Goal: Information Seeking & Learning: Learn about a topic

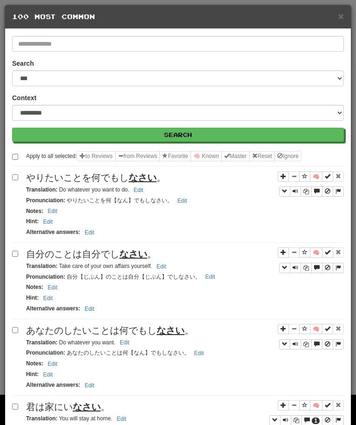
select select "*"
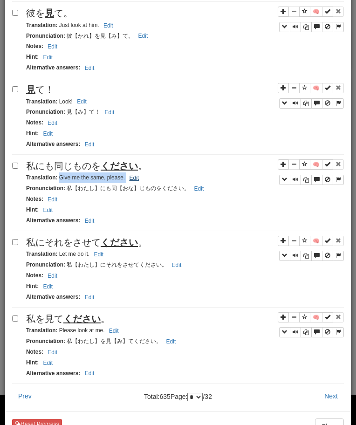
drag, startPoint x: 59, startPoint y: 181, endPoint x: 135, endPoint y: 180, distance: 76.4
click at [135, 180] on small "Translation : Give me the same, please. Edit" at bounding box center [84, 177] width 116 height 7
copy small "Give me the same, please. Edit"
click at [105, 247] on u "ください" at bounding box center [119, 242] width 37 height 10
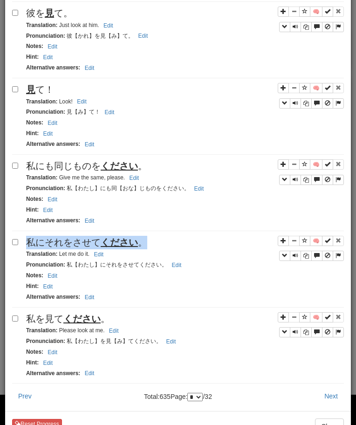
click at [105, 247] on u "ください" at bounding box center [119, 242] width 37 height 10
copy span "私にそれをさせて ください 。"
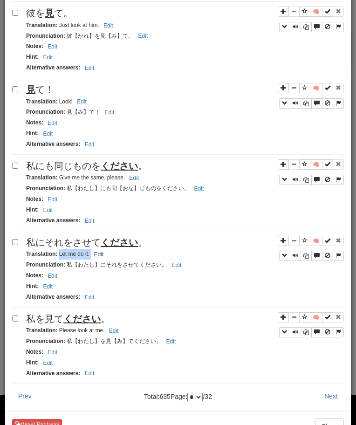
drag, startPoint x: 60, startPoint y: 255, endPoint x: 104, endPoint y: 256, distance: 44.3
click at [104, 256] on small "Translation : Let me do it. Edit" at bounding box center [66, 254] width 80 height 7
copy small "Let me do it. Edit"
click at [85, 326] on div "私を見て ください 。" at bounding box center [185, 319] width 318 height 14
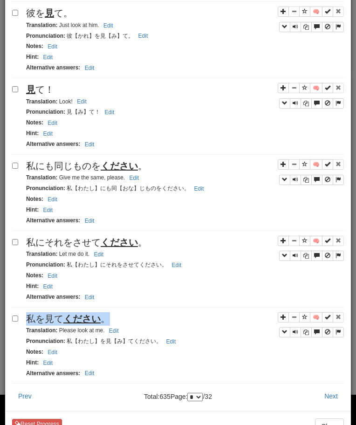
click at [85, 326] on div "私を見て ください 。" at bounding box center [185, 319] width 318 height 14
copy span "私を見て ください 。"
drag, startPoint x: 59, startPoint y: 332, endPoint x: 117, endPoint y: 334, distance: 58.3
click at [117, 334] on small "Translation : Please look at me. Edit" at bounding box center [74, 330] width 96 height 7
copy small "Please look at me. Edit"
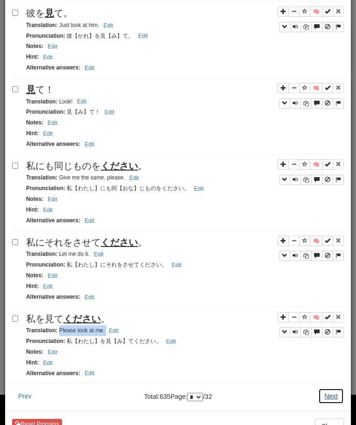
click at [330, 401] on button "Next" at bounding box center [331, 396] width 26 height 16
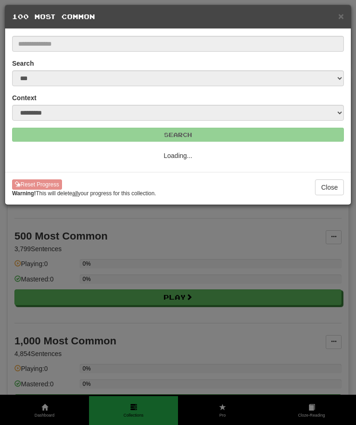
select select "*"
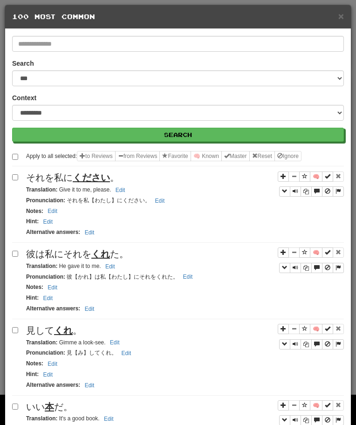
click at [81, 179] on u "ください" at bounding box center [91, 177] width 37 height 10
copy span "それを私に ください 。"
click at [58, 190] on small "Translation : Give it to me, please. Edit" at bounding box center [77, 189] width 102 height 7
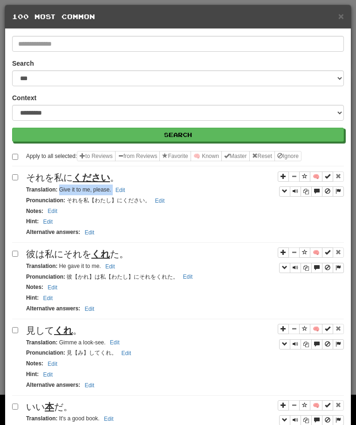
drag, startPoint x: 58, startPoint y: 190, endPoint x: 137, endPoint y: 189, distance: 78.8
click at [137, 189] on div "Translation : Give it to me, please. Edit" at bounding box center [185, 190] width 318 height 11
copy small "Give it to me, please. Edit"
click at [77, 250] on span "彼は私にそれを くれ た。" at bounding box center [77, 254] width 103 height 10
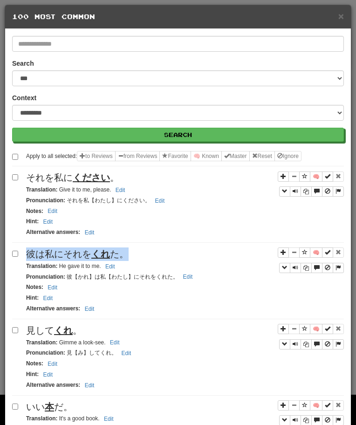
click at [77, 250] on span "彼は私にそれを くれ た。" at bounding box center [77, 254] width 103 height 10
copy span "彼は私にそれを くれ た。"
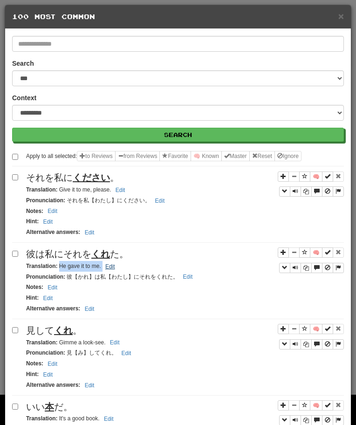
drag, startPoint x: 58, startPoint y: 267, endPoint x: 102, endPoint y: 269, distance: 43.9
click at [102, 269] on small "Translation : He gave it to me. Edit" at bounding box center [72, 266] width 92 height 7
copy small "He gave it to me."
click at [76, 327] on span "見して くれ 。" at bounding box center [54, 330] width 56 height 10
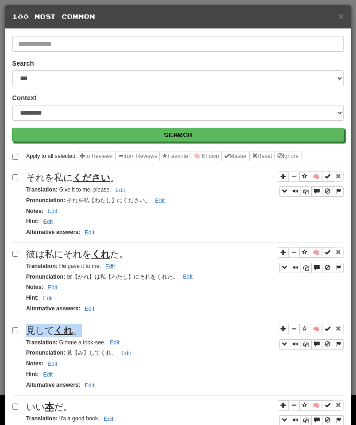
click at [76, 327] on span "見して くれ 。" at bounding box center [54, 330] width 56 height 10
copy span "見して くれ 。"
drag, startPoint x: 59, startPoint y: 342, endPoint x: 128, endPoint y: 339, distance: 69.5
click at [128, 339] on div "Translation : Gimme a look-see. Edit" at bounding box center [185, 342] width 318 height 11
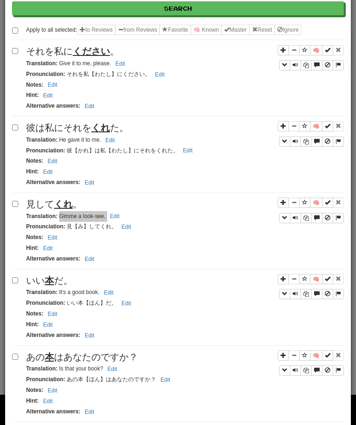
scroll to position [154, 0]
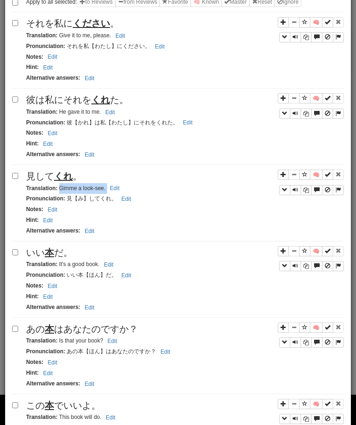
click at [61, 250] on span "いい 本 だ。" at bounding box center [49, 252] width 47 height 10
drag, startPoint x: 59, startPoint y: 263, endPoint x: 125, endPoint y: 268, distance: 66.3
click at [125, 268] on div "Translation : It's a good book. Edit" at bounding box center [185, 264] width 318 height 11
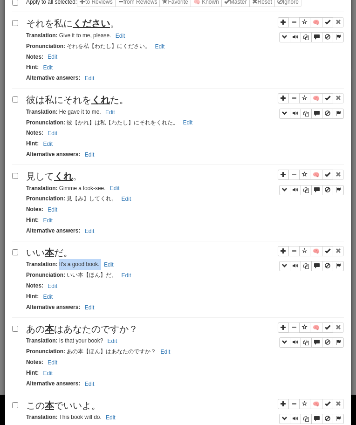
click at [109, 332] on span "あの 本 はあなたのですか？" at bounding box center [82, 329] width 112 height 10
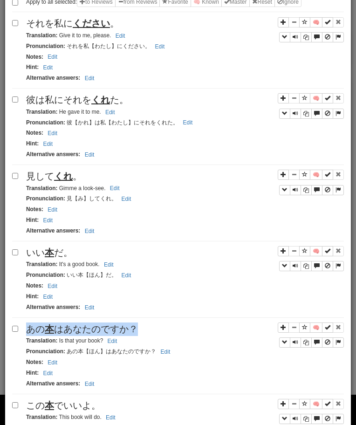
click at [109, 332] on span "あの 本 はあなたのですか？" at bounding box center [82, 329] width 112 height 10
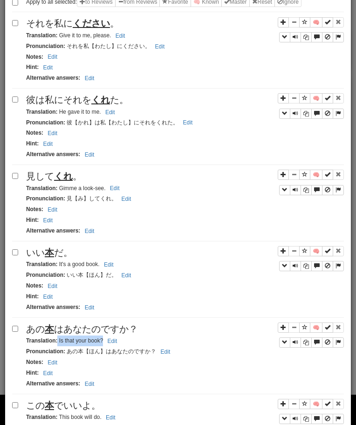
drag, startPoint x: 57, startPoint y: 341, endPoint x: 103, endPoint y: 341, distance: 45.2
click at [102, 341] on small "Translation : Is that your book? Edit" at bounding box center [73, 340] width 94 height 7
click at [103, 341] on small "Translation : Is that your book? Edit" at bounding box center [73, 340] width 94 height 7
drag, startPoint x: 58, startPoint y: 342, endPoint x: 124, endPoint y: 345, distance: 65.8
click at [124, 345] on div "Translation : Is that your book? Edit" at bounding box center [185, 341] width 318 height 11
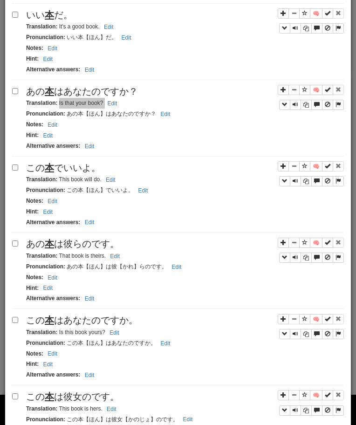
scroll to position [389, 0]
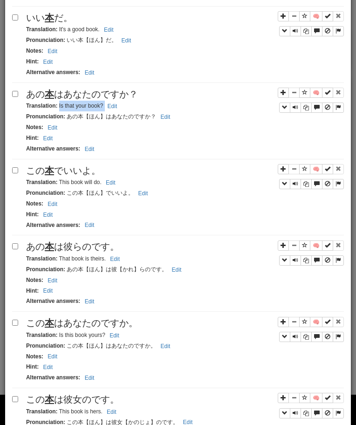
click at [89, 165] on div "この 本 でいいよ。" at bounding box center [185, 171] width 318 height 14
drag, startPoint x: 60, startPoint y: 183, endPoint x: 114, endPoint y: 182, distance: 54.5
click at [114, 182] on small "Translation : This book will do. Edit" at bounding box center [72, 182] width 92 height 7
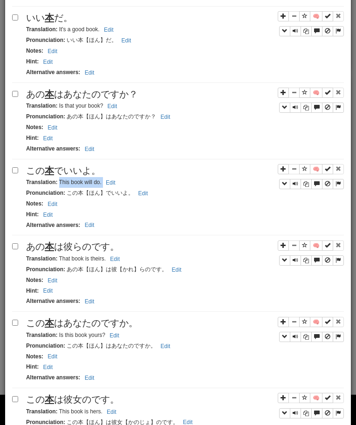
click at [84, 252] on span "あの 本 は彼らのです。" at bounding box center [72, 246] width 93 height 10
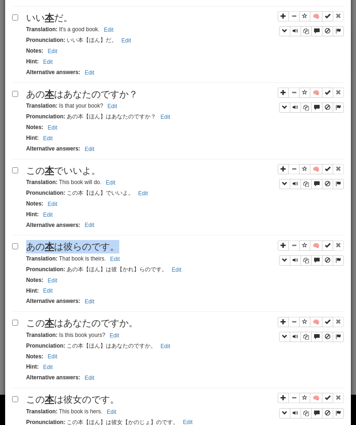
click at [84, 252] on span "あの 本 は彼らのです。" at bounding box center [72, 246] width 93 height 10
click at [96, 326] on span "この 本 はあなたのですか。" at bounding box center [82, 323] width 112 height 10
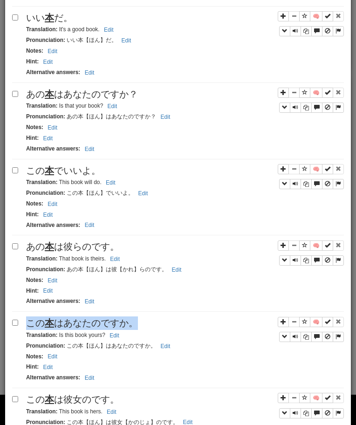
click at [96, 326] on span "この 本 はあなたのですか。" at bounding box center [82, 323] width 112 height 10
click at [56, 337] on small "Translation : Is this book yours? Edit" at bounding box center [74, 335] width 96 height 7
drag, startPoint x: 59, startPoint y: 337, endPoint x: 125, endPoint y: 337, distance: 66.7
click at [125, 337] on div "Translation : Is this book yours? Edit" at bounding box center [185, 335] width 318 height 11
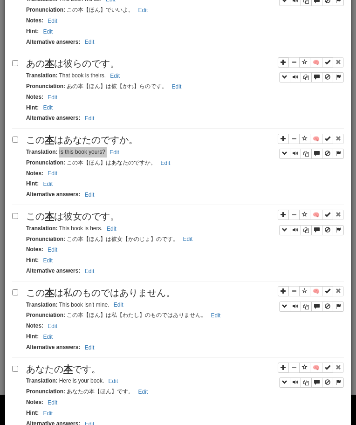
scroll to position [588, 0]
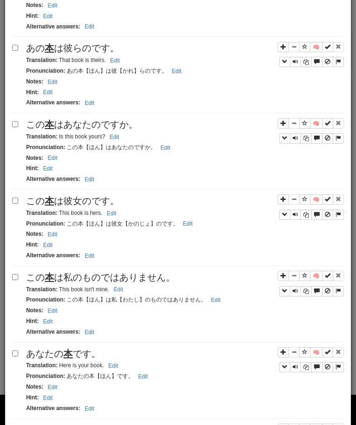
click at [89, 205] on span "この 本 は彼女のです。" at bounding box center [72, 201] width 93 height 10
drag, startPoint x: 58, startPoint y: 214, endPoint x: 112, endPoint y: 215, distance: 53.6
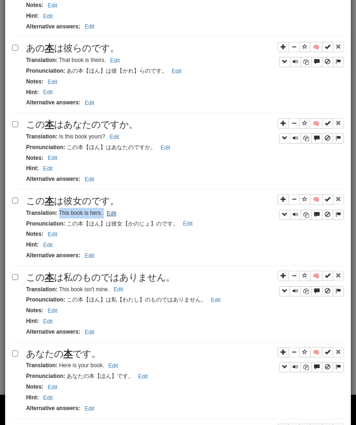
click at [112, 215] on small "Translation : This book is hers. Edit" at bounding box center [72, 213] width 93 height 7
click at [82, 280] on span "この 本 は私のものではありません。" at bounding box center [100, 277] width 149 height 10
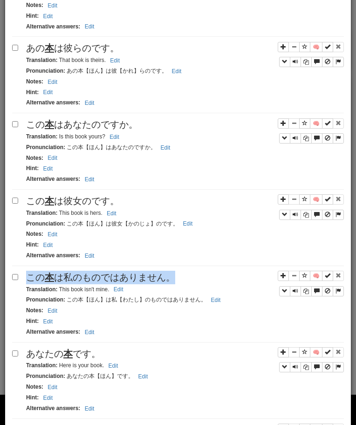
click at [82, 280] on span "この 本 は私のものではありません。" at bounding box center [100, 277] width 149 height 10
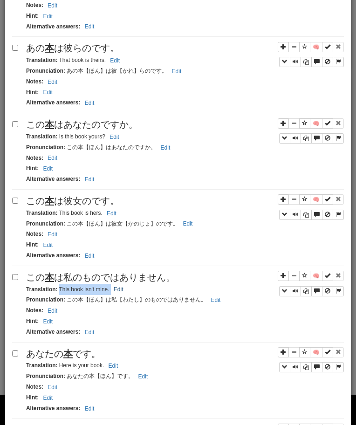
drag, startPoint x: 59, startPoint y: 289, endPoint x: 122, endPoint y: 293, distance: 62.6
click at [122, 293] on small "Translation : This book isn't mine. Edit" at bounding box center [76, 289] width 100 height 7
click at [89, 351] on span "あなたの 本 です。" at bounding box center [63, 354] width 75 height 10
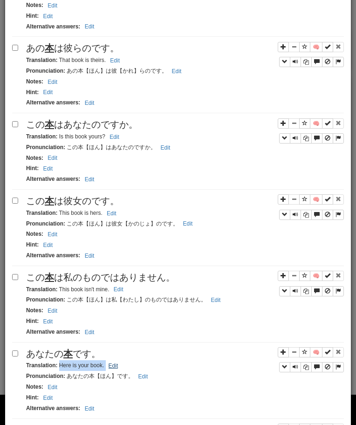
drag, startPoint x: 60, startPoint y: 368, endPoint x: 117, endPoint y: 364, distance: 57.0
click at [117, 364] on small "Translation : Here is your book. Edit" at bounding box center [73, 365] width 95 height 7
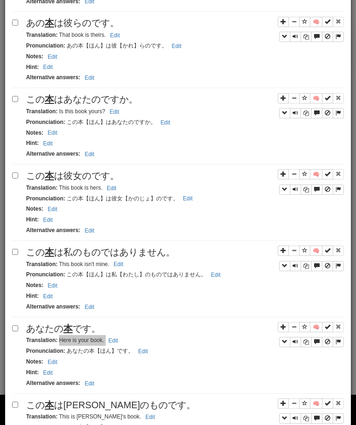
scroll to position [613, 0]
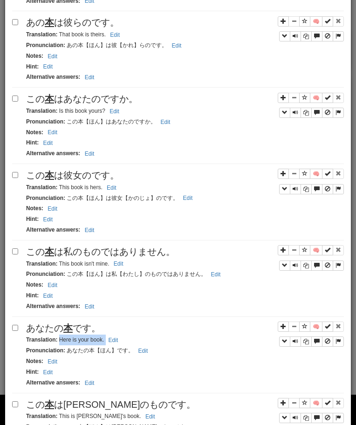
click at [94, 402] on span "この 本 は[PERSON_NAME]のものです。" at bounding box center [111, 404] width 170 height 10
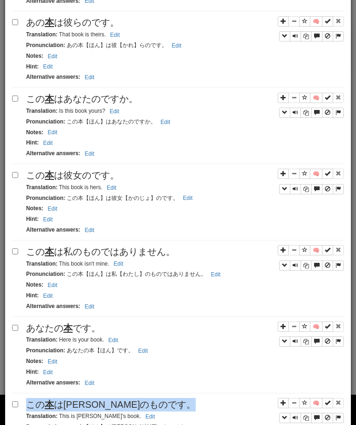
click at [94, 402] on span "この 本 は[PERSON_NAME]のものです。" at bounding box center [111, 404] width 170 height 10
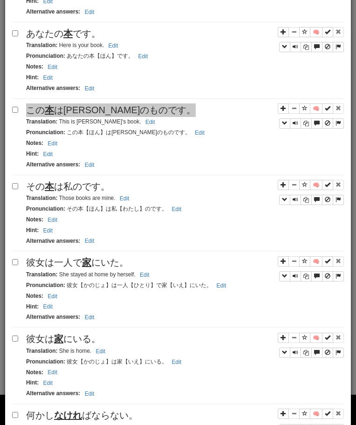
scroll to position [875, 0]
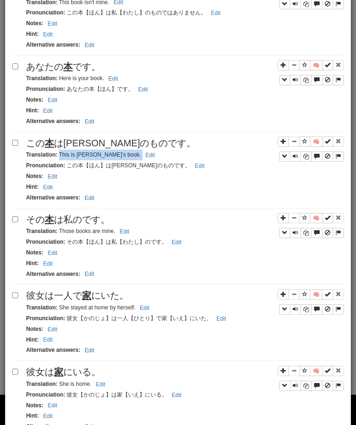
drag, startPoint x: 59, startPoint y: 157, endPoint x: 146, endPoint y: 158, distance: 87.2
click at [145, 157] on div "Translation : This is [PERSON_NAME]'s book. Edit" at bounding box center [185, 155] width 318 height 11
click at [61, 233] on small "Translation : Those books are mine. Edit" at bounding box center [79, 231] width 106 height 7
click at [62, 219] on span "その 本 は私のです。" at bounding box center [68, 219] width 84 height 10
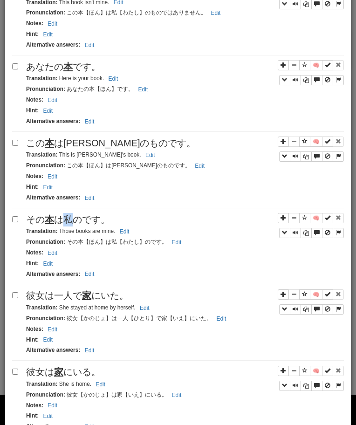
click at [62, 219] on span "その 本 は私のです。" at bounding box center [68, 219] width 84 height 10
drag, startPoint x: 60, startPoint y: 232, endPoint x: 114, endPoint y: 237, distance: 53.8
click at [121, 234] on small "Translation : Those books are mine. Edit" at bounding box center [79, 231] width 106 height 7
drag, startPoint x: 59, startPoint y: 234, endPoint x: 148, endPoint y: 237, distance: 89.1
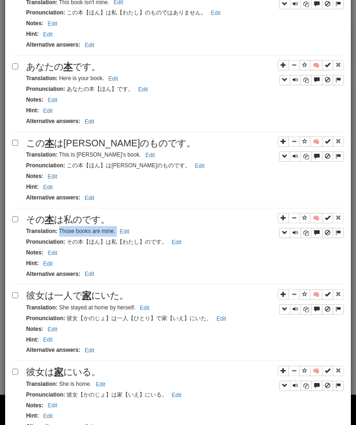
click at [148, 237] on div "Translation : Those books are mine. Edit" at bounding box center [185, 231] width 318 height 11
click at [99, 290] on div "Apply to all selected: to Reviews from Reviews Favorite 🧠 Known Master Reset Ig…" at bounding box center [178, 64] width 332 height 1577
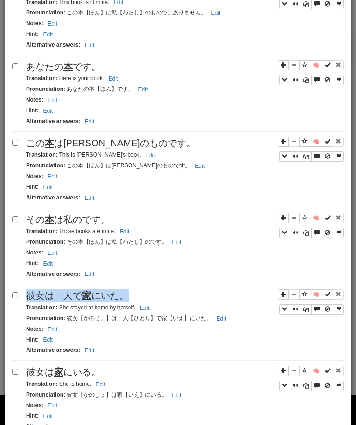
click at [99, 290] on div "Apply to all selected: to Reviews from Reviews Favorite 🧠 Known Master Reset Ig…" at bounding box center [178, 64] width 332 height 1577
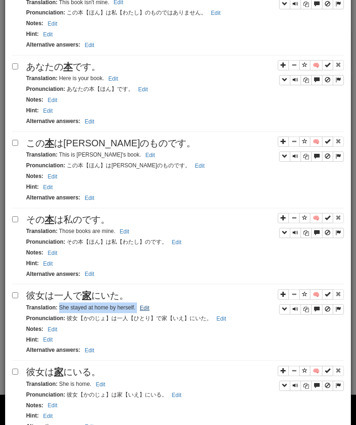
drag, startPoint x: 59, startPoint y: 310, endPoint x: 143, endPoint y: 312, distance: 83.9
click at [143, 311] on small "Translation : She stayed at home by herself. Edit" at bounding box center [89, 307] width 126 height 7
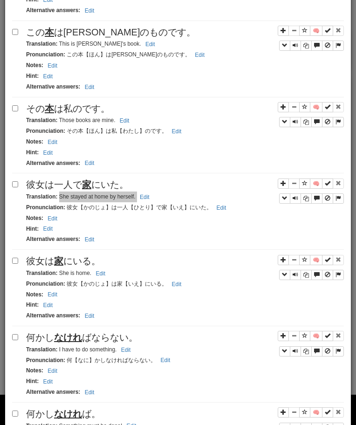
scroll to position [995, 0]
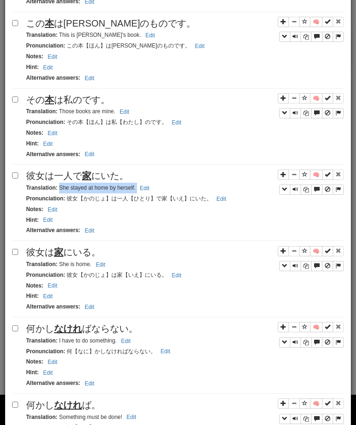
click at [90, 255] on span "彼女は 家 にいる。" at bounding box center [63, 252] width 75 height 10
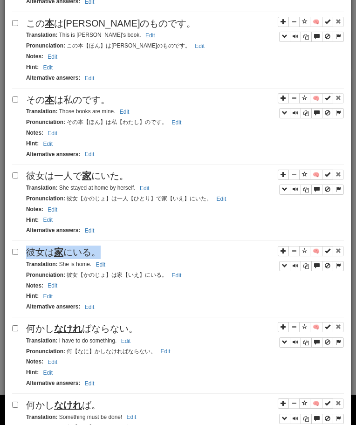
click at [90, 255] on span "彼女は 家 にいる。" at bounding box center [63, 252] width 75 height 10
drag, startPoint x: 59, startPoint y: 265, endPoint x: 125, endPoint y: 267, distance: 65.7
click at [124, 267] on div "Translation : She is home. Edit" at bounding box center [185, 264] width 318 height 11
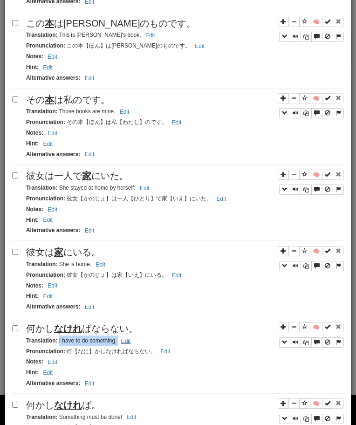
drag, startPoint x: 58, startPoint y: 341, endPoint x: 122, endPoint y: 344, distance: 63.4
click at [122, 344] on small "Translation : I have to do something. Edit" at bounding box center [79, 340] width 107 height 7
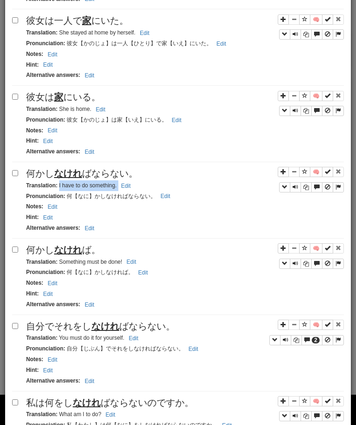
scroll to position [1154, 0]
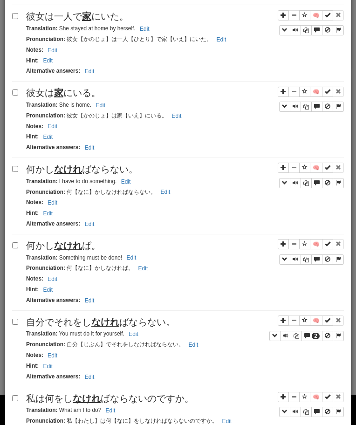
click at [75, 248] on u "なけれ" at bounding box center [68, 245] width 28 height 10
drag, startPoint x: 59, startPoint y: 261, endPoint x: 153, endPoint y: 262, distance: 94.6
click at [153, 262] on div "Translation : Something must be done! Edit" at bounding box center [185, 258] width 318 height 11
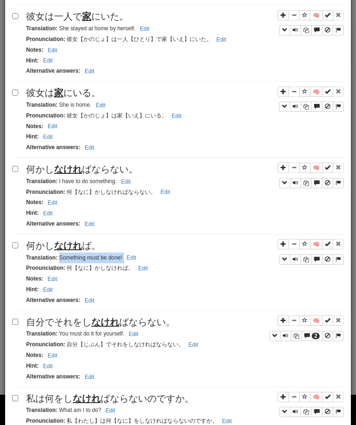
click at [114, 326] on u "なけれ" at bounding box center [105, 322] width 28 height 10
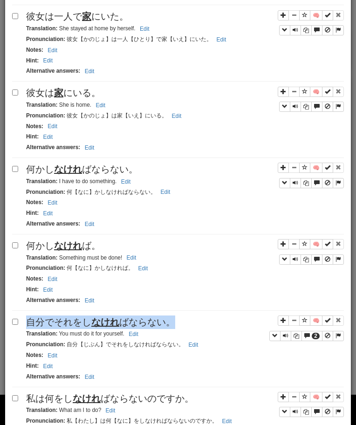
click at [114, 326] on u "なけれ" at bounding box center [105, 322] width 28 height 10
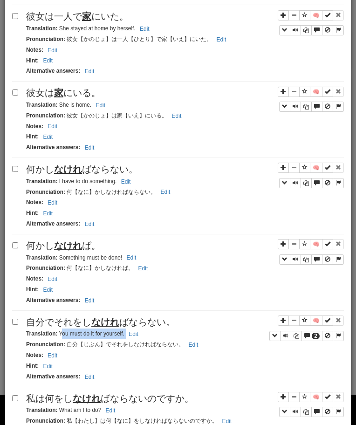
drag, startPoint x: 61, startPoint y: 337, endPoint x: 153, endPoint y: 339, distance: 92.3
click at [153, 339] on div "Translation : You must do it for yourself. Edit" at bounding box center [185, 334] width 318 height 11
drag, startPoint x: 58, startPoint y: 337, endPoint x: 159, endPoint y: 336, distance: 100.7
click at [157, 337] on div "Translation : You must do it for yourself. Edit" at bounding box center [185, 334] width 318 height 11
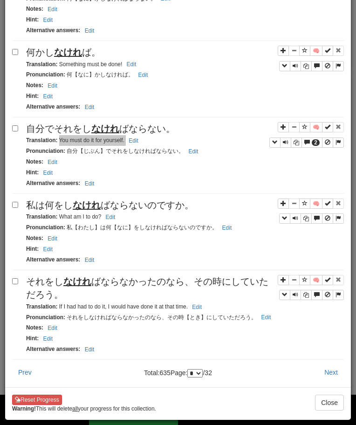
scroll to position [1334, 0]
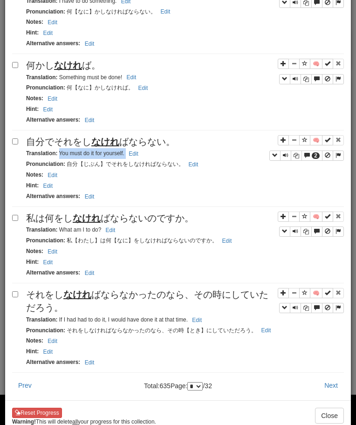
click at [74, 215] on u "なけれ" at bounding box center [87, 218] width 28 height 10
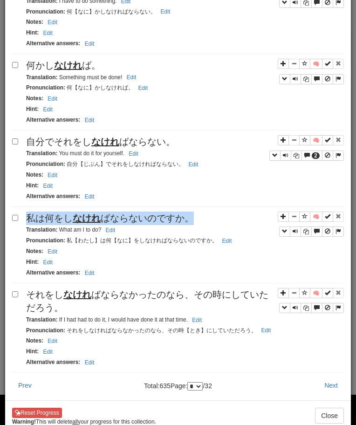
click at [74, 215] on u "なけれ" at bounding box center [87, 218] width 28 height 10
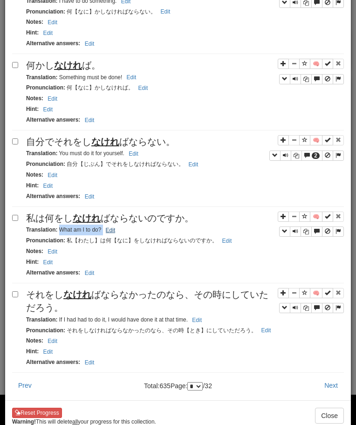
drag, startPoint x: 60, startPoint y: 231, endPoint x: 113, endPoint y: 237, distance: 53.4
click at [113, 233] on small "Translation : What am I to do? Edit" at bounding box center [72, 230] width 92 height 7
click at [44, 311] on span "それをし なけれ ばならなかったのなら、その時にしていただろう。" at bounding box center [147, 301] width 242 height 24
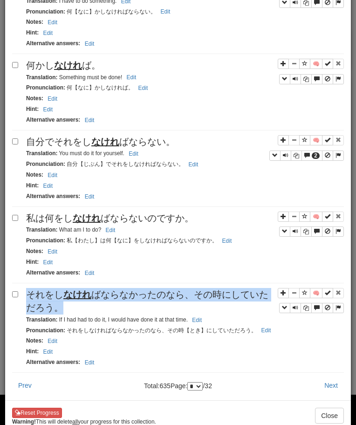
click at [44, 311] on span "それをし なけれ ばならなかったのなら、その時にしていただろう。" at bounding box center [147, 301] width 242 height 24
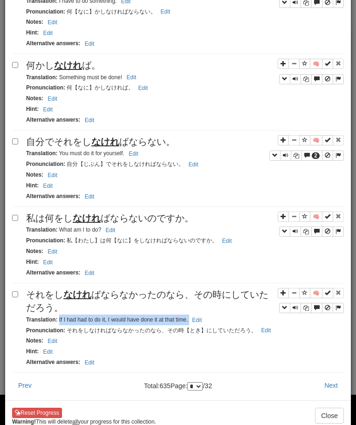
drag, startPoint x: 58, startPoint y: 322, endPoint x: 220, endPoint y: 319, distance: 161.8
click at [220, 319] on div "Translation : If I had had to do it, I would have done it at that time. Edit" at bounding box center [185, 320] width 318 height 11
click at [326, 387] on button "Next" at bounding box center [331, 386] width 26 height 16
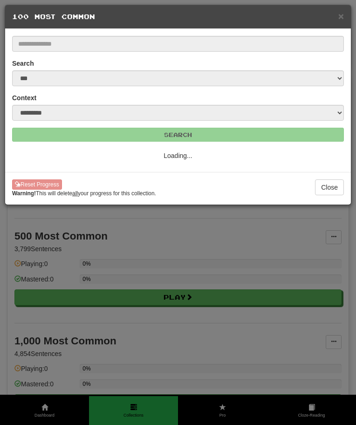
scroll to position [0, 0]
select select "**"
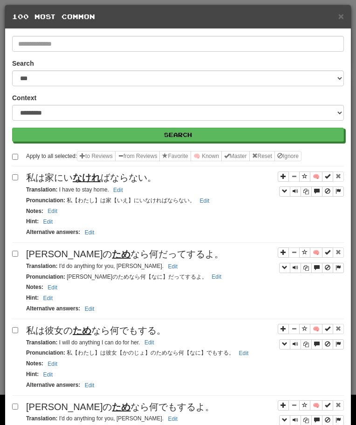
click at [131, 180] on span "私は家にい なけれ ばならない。" at bounding box center [91, 177] width 131 height 10
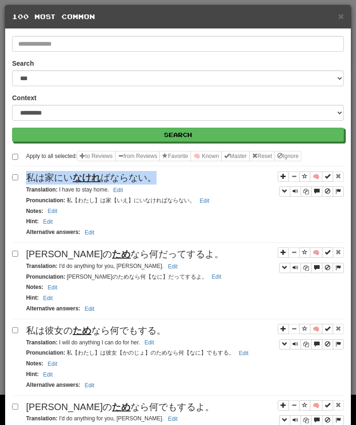
click at [131, 180] on span "私は家にい なけれ ばならない。" at bounding box center [91, 177] width 131 height 10
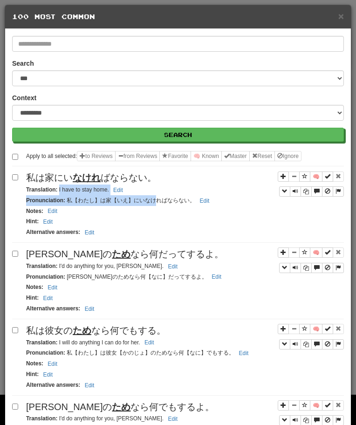
drag, startPoint x: 58, startPoint y: 187, endPoint x: 152, endPoint y: 196, distance: 95.0
click at [152, 196] on div "🧠 私は家にい なけれ ばならない。 Translation : I have to stay home. Edit Pronunciation : 私【わた…" at bounding box center [178, 207] width 332 height 72
click at [65, 194] on div "Translation : I have to stay home. Edit" at bounding box center [185, 190] width 318 height 11
drag, startPoint x: 58, startPoint y: 189, endPoint x: 141, endPoint y: 186, distance: 82.6
click at [140, 185] on div "Translation : I have to stay home. Edit" at bounding box center [185, 190] width 318 height 11
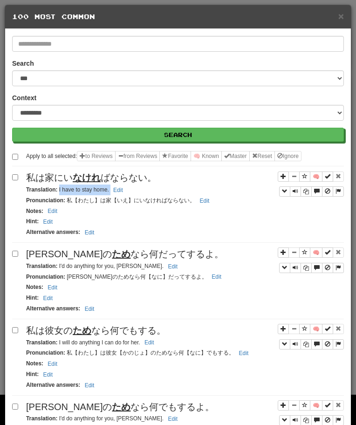
click at [75, 255] on span "[PERSON_NAME]の ため なら何だってするよ。" at bounding box center [125, 254] width 198 height 10
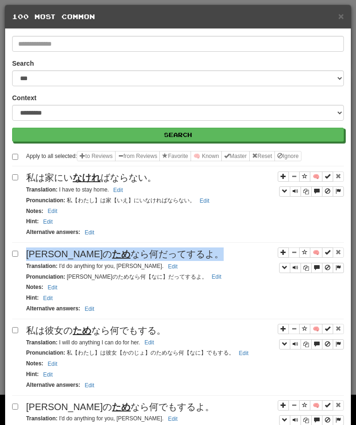
click at [75, 255] on span "[PERSON_NAME]の ため なら何だってするよ。" at bounding box center [125, 254] width 198 height 10
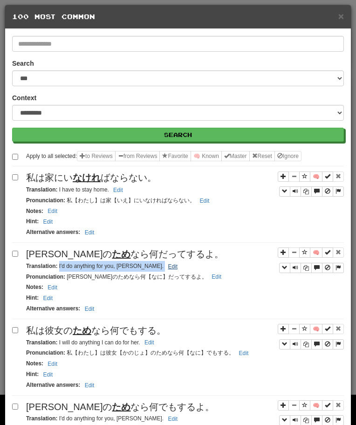
drag, startPoint x: 58, startPoint y: 266, endPoint x: 137, endPoint y: 267, distance: 79.2
click at [137, 267] on small "Translation : I'd do anything for you, [PERSON_NAME]. Edit" at bounding box center [103, 266] width 154 height 7
click at [98, 334] on span "私は彼女の ため なら何でもする。" at bounding box center [96, 330] width 140 height 10
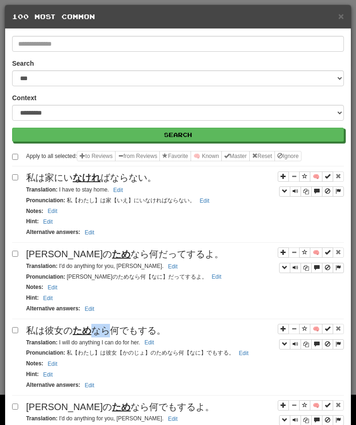
click at [98, 334] on span "私は彼女の ため なら何でもする。" at bounding box center [96, 330] width 140 height 10
drag, startPoint x: 58, startPoint y: 344, endPoint x: 143, endPoint y: 347, distance: 84.9
click at [143, 346] on small "Translation : I will do anything I can do for her. Edit" at bounding box center [91, 342] width 131 height 7
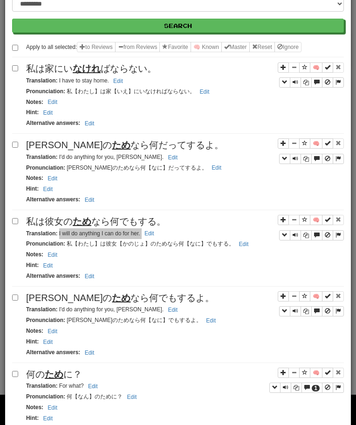
scroll to position [123, 0]
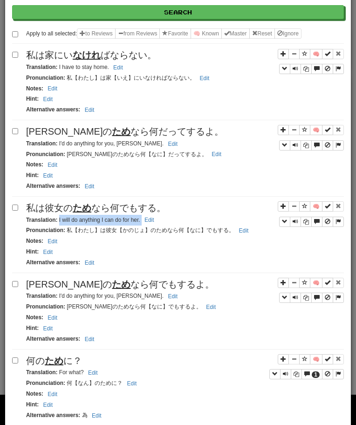
click at [102, 285] on span "[PERSON_NAME]の ため なら何でもするよ。" at bounding box center [120, 284] width 188 height 10
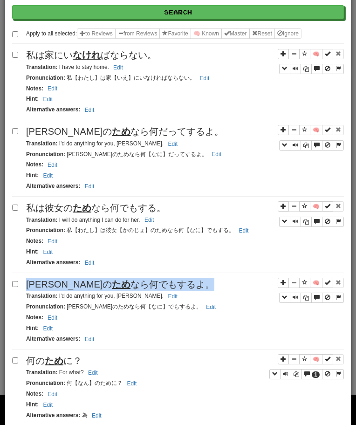
click at [102, 285] on span "[PERSON_NAME]の ため なら何でもするよ。" at bounding box center [120, 284] width 188 height 10
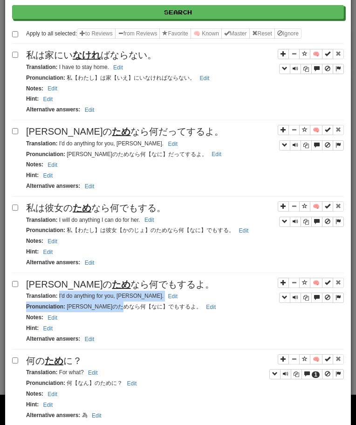
drag, startPoint x: 58, startPoint y: 296, endPoint x: 148, endPoint y: 308, distance: 90.3
click at [148, 308] on div "🧠 [PERSON_NAME]の ため なら何でもするよ。 Translation : I'd do anything for you, [PERSON_NA…" at bounding box center [178, 314] width 332 height 72
click at [117, 300] on div "Translation : I'd do anything for you, [PERSON_NAME]. Edit" at bounding box center [185, 296] width 318 height 11
drag, startPoint x: 59, startPoint y: 296, endPoint x: 148, endPoint y: 297, distance: 89.0
click at [148, 297] on div "Translation : I'd do anything for you, [PERSON_NAME]. Edit" at bounding box center [185, 296] width 318 height 11
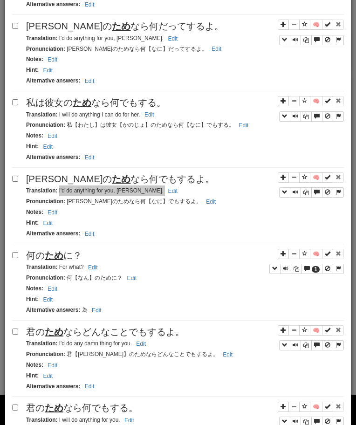
scroll to position [251, 0]
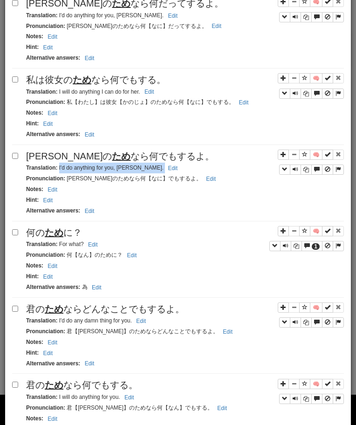
click at [39, 226] on div "何の ため に？" at bounding box center [185, 233] width 318 height 14
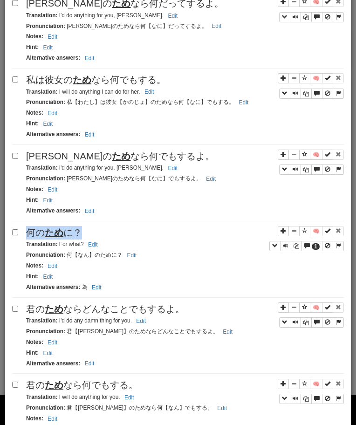
click at [39, 226] on div "何の ため に？" at bounding box center [185, 233] width 318 height 14
drag, startPoint x: 59, startPoint y: 245, endPoint x: 101, endPoint y: 251, distance: 41.9
click at [100, 251] on div "🧠 1 何の ため に？ Translation : For what? Edit Pronunciation : 何【なん】のために？ Edit Notes…" at bounding box center [178, 262] width 332 height 72
click at [58, 242] on small "Translation : For what? Edit" at bounding box center [63, 244] width 75 height 7
drag, startPoint x: 58, startPoint y: 242, endPoint x: 83, endPoint y: 245, distance: 25.3
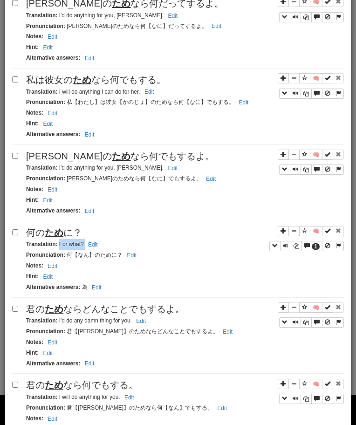
click at [83, 245] on small "Translation : For what? Edit" at bounding box center [63, 244] width 75 height 7
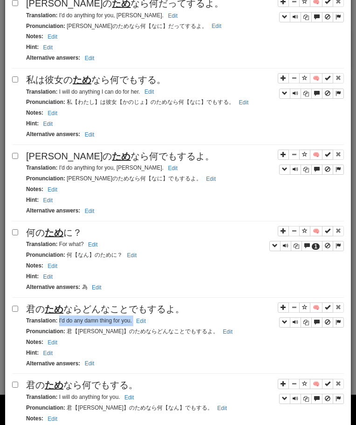
drag, startPoint x: 58, startPoint y: 322, endPoint x: 170, endPoint y: 322, distance: 111.4
click at [170, 322] on div "Translation : I'd do any damn thing for you. Edit" at bounding box center [185, 321] width 318 height 11
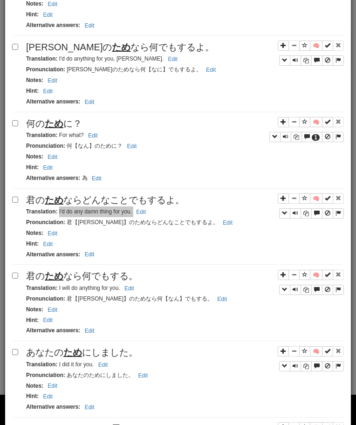
scroll to position [371, 0]
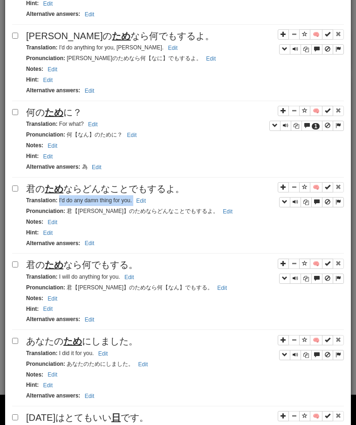
click at [105, 262] on span "君の ため なら何でもする。" at bounding box center [82, 265] width 112 height 10
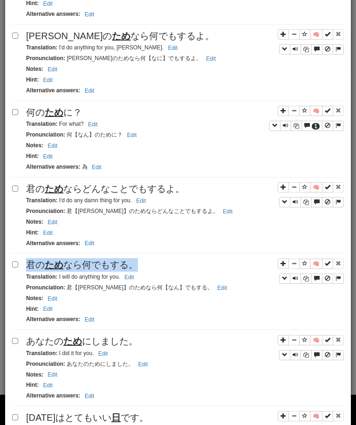
click at [105, 262] on span "君の ため なら何でもする。" at bounding box center [82, 265] width 112 height 10
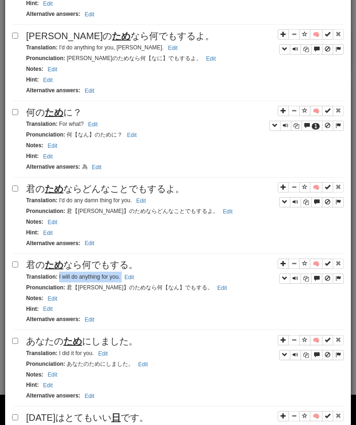
drag, startPoint x: 58, startPoint y: 278, endPoint x: 138, endPoint y: 283, distance: 80.3
click at [138, 283] on div "🧠 君の ため なら何でもする。 Translation : I will do anything for you. Edit Pronunciation :…" at bounding box center [178, 294] width 332 height 72
click at [46, 344] on span "あなたの ため にしました。" at bounding box center [82, 341] width 112 height 10
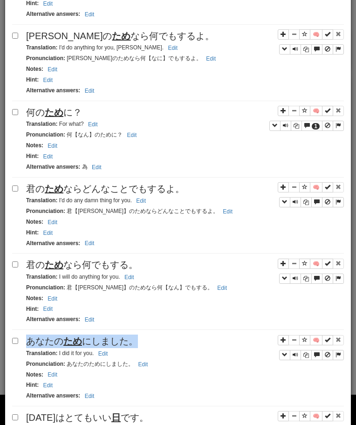
click at [46, 344] on span "あなたの ため にしました。" at bounding box center [82, 341] width 112 height 10
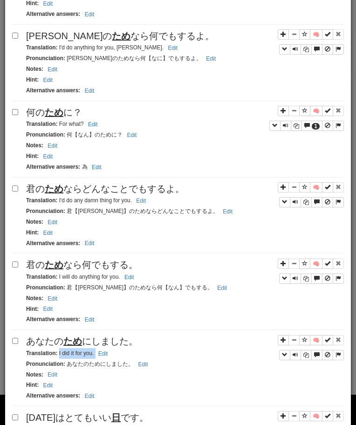
drag, startPoint x: 58, startPoint y: 354, endPoint x: 131, endPoint y: 355, distance: 73.2
click at [131, 355] on div "Translation : I did it for you. Edit" at bounding box center [185, 353] width 318 height 11
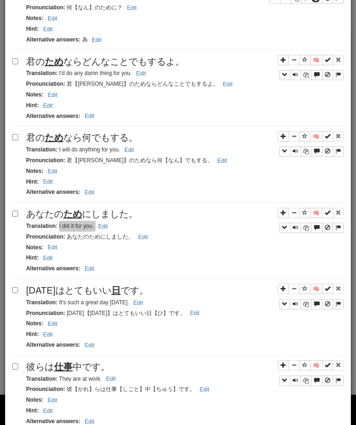
scroll to position [522, 0]
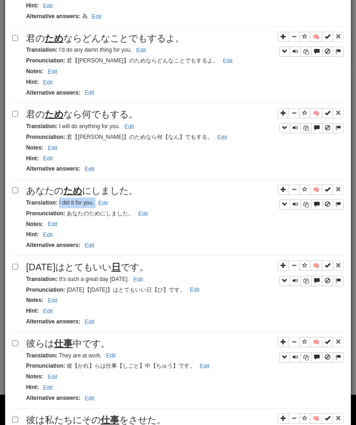
click at [114, 267] on span "[DATE]はとてもいい 日 です。" at bounding box center [87, 267] width 123 height 10
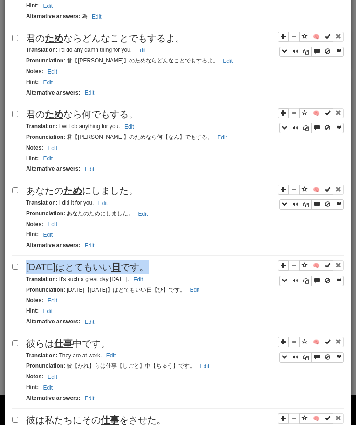
click at [114, 267] on span "[DATE]はとてもいい 日 です。" at bounding box center [87, 267] width 123 height 10
click at [58, 280] on small "Translation : It's such a great day [DATE]. Edit" at bounding box center [86, 279] width 120 height 7
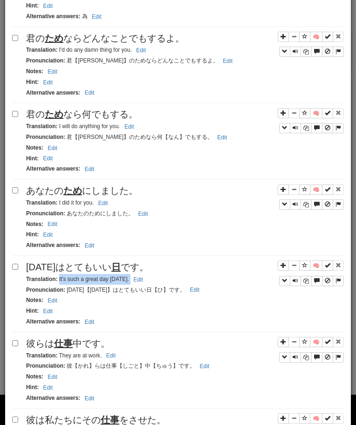
drag, startPoint x: 58, startPoint y: 280, endPoint x: 125, endPoint y: 281, distance: 67.1
click at [125, 281] on small "Translation : It's such a great day [DATE]. Edit" at bounding box center [86, 279] width 120 height 7
click at [58, 332] on div "🧠 [DATE]はとてもいい 日 です。 Translation : It's such a great day [DATE]. Edit Pronuncia…" at bounding box center [178, 297] width 332 height 72
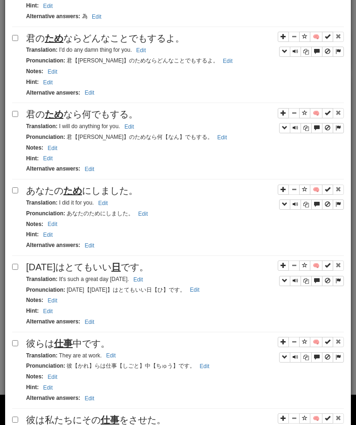
click at [58, 343] on u "仕事" at bounding box center [63, 343] width 19 height 10
click at [59, 354] on small "Translation : They are at work. Edit" at bounding box center [72, 355] width 92 height 7
drag, startPoint x: 59, startPoint y: 354, endPoint x: 99, endPoint y: 356, distance: 40.6
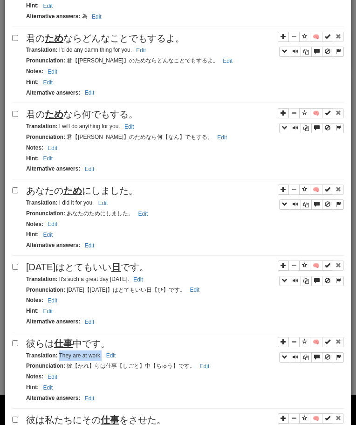
click at [99, 356] on small "Translation : They are at work. Edit" at bounding box center [72, 355] width 92 height 7
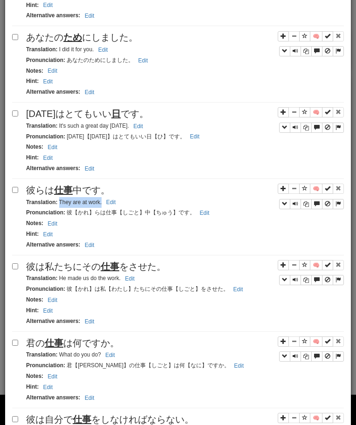
scroll to position [701, 0]
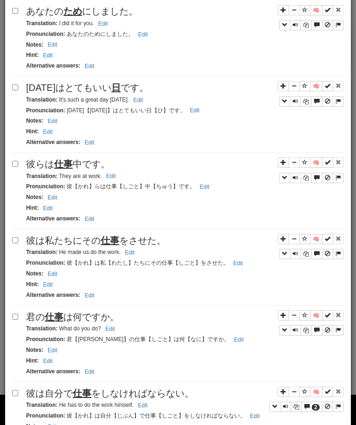
click at [99, 238] on span "彼は私たちにその 仕事 をさせた。" at bounding box center [96, 240] width 140 height 10
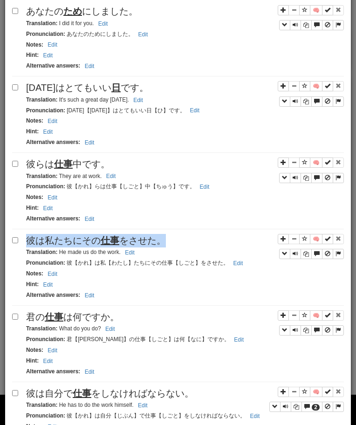
click at [99, 238] on span "彼は私たちにその 仕事 をさせた。" at bounding box center [96, 240] width 140 height 10
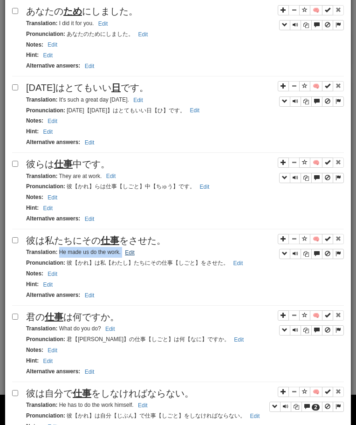
drag, startPoint x: 59, startPoint y: 253, endPoint x: 131, endPoint y: 255, distance: 72.3
click at [131, 255] on small "Translation : He made us do the work. Edit" at bounding box center [81, 252] width 111 height 7
click at [102, 317] on span "君の 仕事 は何ですか。" at bounding box center [72, 317] width 93 height 10
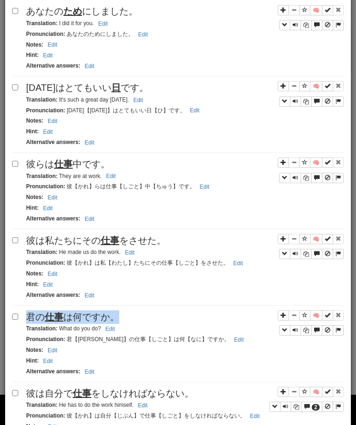
click at [102, 317] on span "君の 仕事 は何ですか。" at bounding box center [72, 317] width 93 height 10
drag, startPoint x: 60, startPoint y: 331, endPoint x: 144, endPoint y: 331, distance: 84.8
click at [144, 331] on div "Translation : What do you do? Edit" at bounding box center [185, 328] width 318 height 11
click at [149, 387] on div "Apply to all selected: to Reviews from Reviews Favorite 🧠 Known Master Reset Ig…" at bounding box center [178, 231] width 332 height 1563
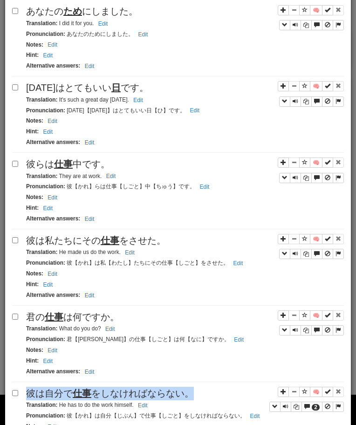
click at [149, 387] on div "Apply to all selected: to Reviews from Reviews Favorite 🧠 Known Master Reset Ig…" at bounding box center [178, 231] width 332 height 1563
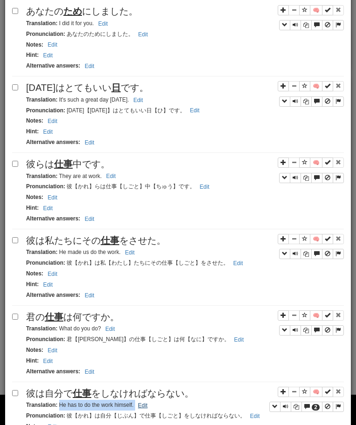
drag, startPoint x: 60, startPoint y: 406, endPoint x: 142, endPoint y: 409, distance: 82.1
click at [142, 408] on small "Translation : He has to do the work himself. Edit" at bounding box center [88, 405] width 124 height 7
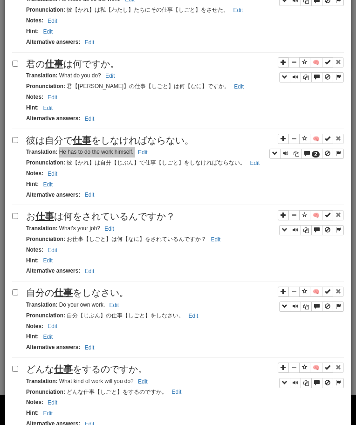
scroll to position [955, 0]
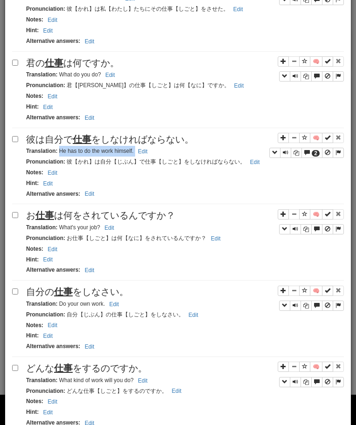
click at [97, 215] on span "お 仕事 は何をされているんですか？" at bounding box center [100, 215] width 149 height 10
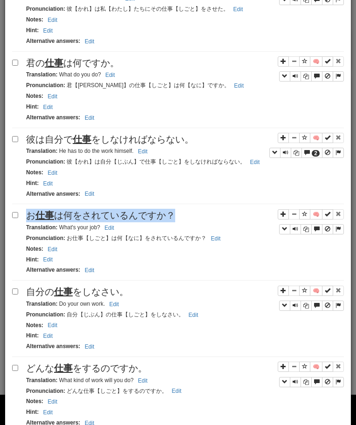
click at [97, 215] on span "お 仕事 は何をされているんですか？" at bounding box center [100, 215] width 149 height 10
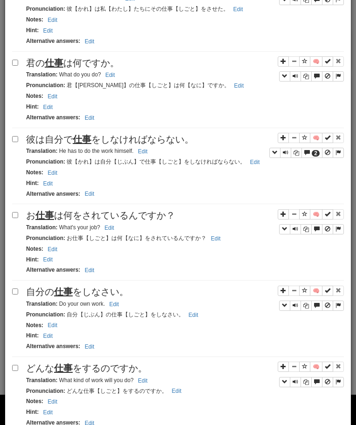
click at [60, 230] on small "Translation : What's your job? Edit" at bounding box center [71, 227] width 91 height 7
drag, startPoint x: 58, startPoint y: 229, endPoint x: 105, endPoint y: 231, distance: 47.1
click at [105, 231] on small "Translation : What's your job? Edit" at bounding box center [71, 227] width 91 height 7
click at [63, 289] on u "仕事" at bounding box center [63, 292] width 19 height 10
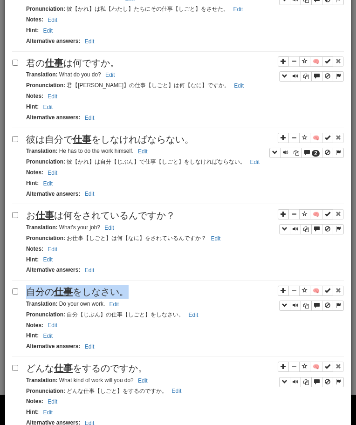
click at [63, 289] on u "仕事" at bounding box center [63, 292] width 19 height 10
drag, startPoint x: 59, startPoint y: 304, endPoint x: 110, endPoint y: 309, distance: 51.1
click at [110, 307] on small "Translation : Do your own work. Edit" at bounding box center [74, 304] width 96 height 7
click at [69, 368] on u "仕事" at bounding box center [63, 368] width 19 height 10
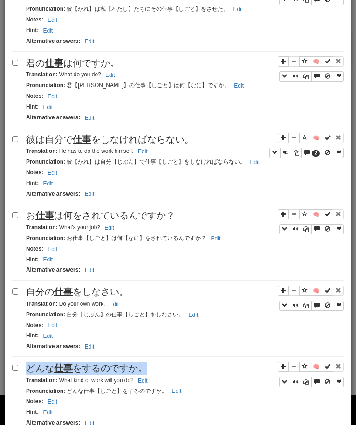
click at [69, 368] on u "仕事" at bounding box center [63, 368] width 19 height 10
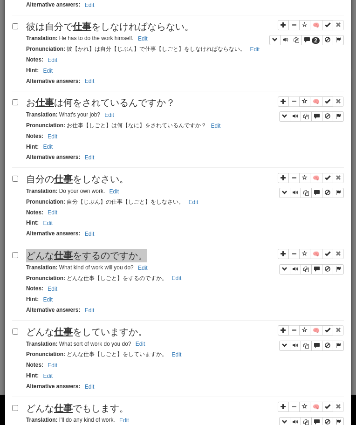
scroll to position [1099, 0]
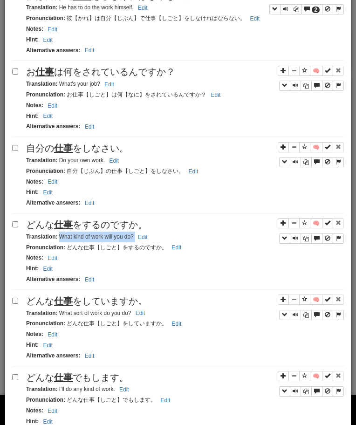
drag, startPoint x: 58, startPoint y: 240, endPoint x: 153, endPoint y: 234, distance: 94.8
click at [153, 234] on div "Translation : What kind of work will you do? Edit" at bounding box center [185, 237] width 318 height 11
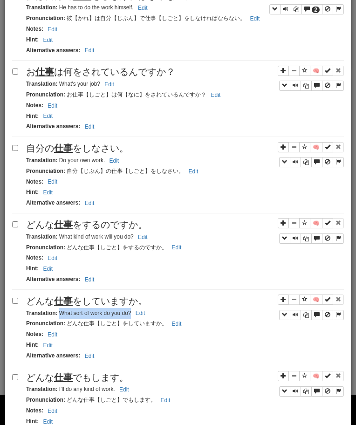
drag, startPoint x: 58, startPoint y: 316, endPoint x: 131, endPoint y: 315, distance: 73.2
click at [131, 315] on small "Translation : What sort of work do you do? Edit" at bounding box center [87, 313] width 122 height 7
click at [82, 375] on span "どんな 仕事 でもします。" at bounding box center [77, 377] width 103 height 10
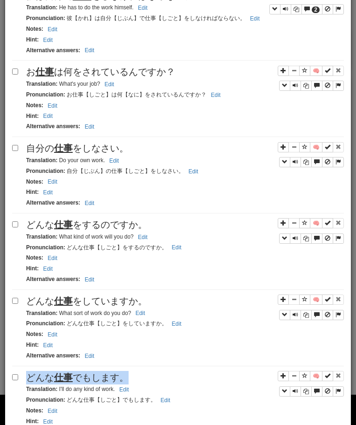
click at [82, 375] on span "どんな 仕事 でもします。" at bounding box center [77, 377] width 103 height 10
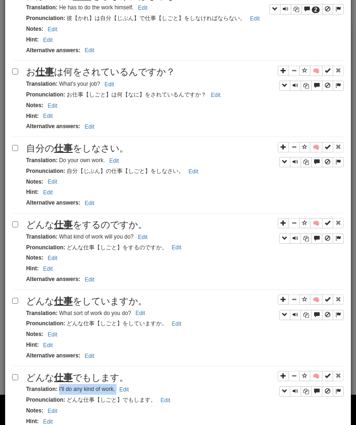
drag, startPoint x: 58, startPoint y: 392, endPoint x: 142, endPoint y: 393, distance: 83.4
click at [142, 393] on div "Translation : I'll do any kind of work. Edit" at bounding box center [185, 389] width 318 height 11
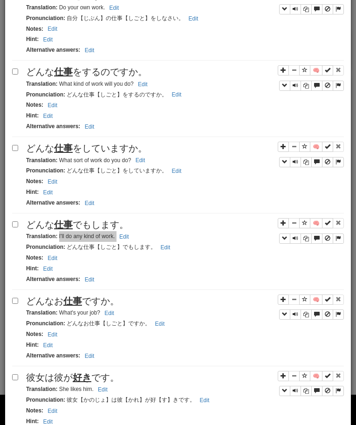
scroll to position [1263, 0]
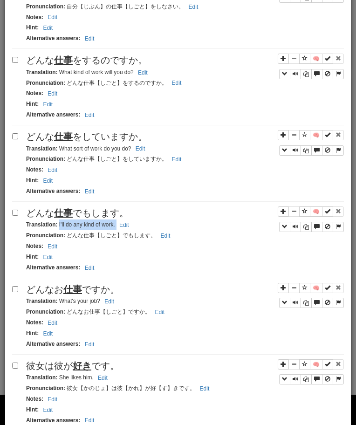
click at [97, 300] on div "Translation : What's your job? Edit" at bounding box center [185, 301] width 318 height 11
click at [94, 291] on span "どんなお 仕事 ですか。" at bounding box center [72, 289] width 93 height 10
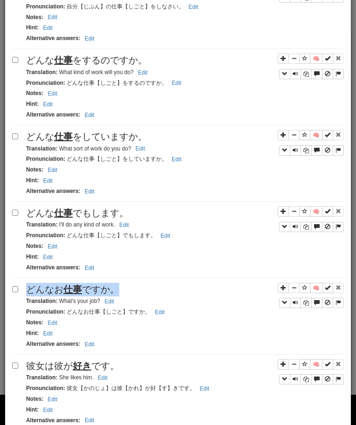
click at [94, 291] on span "どんなお 仕事 ですか。" at bounding box center [72, 289] width 93 height 10
click at [61, 302] on small "Translation : What's your job? Edit" at bounding box center [71, 301] width 91 height 7
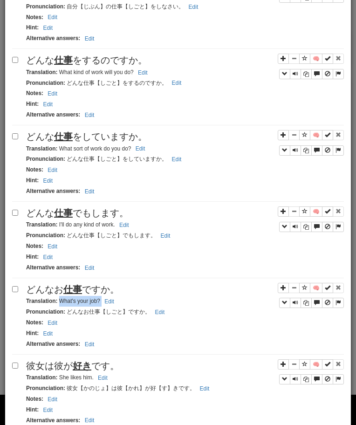
drag, startPoint x: 59, startPoint y: 303, endPoint x: 118, endPoint y: 302, distance: 59.2
click at [118, 302] on div "Translation : What's your job? Edit" at bounding box center [185, 301] width 318 height 11
click at [43, 371] on span "彼女は彼が 好き です。" at bounding box center [72, 366] width 93 height 10
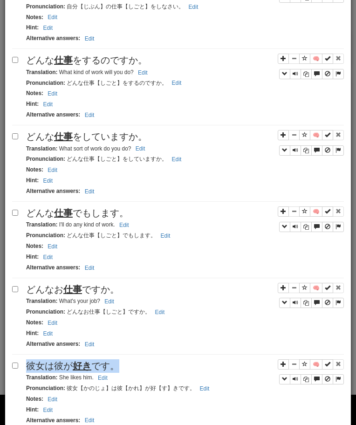
click at [43, 371] on span "彼女は彼が 好き です。" at bounding box center [72, 366] width 93 height 10
drag, startPoint x: 58, startPoint y: 380, endPoint x: 94, endPoint y: 380, distance: 36.4
click at [94, 380] on small "Translation : She likes him. Edit" at bounding box center [68, 377] width 84 height 7
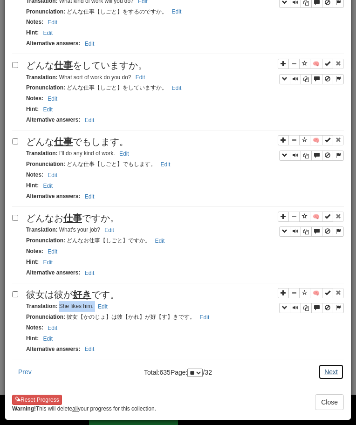
click at [337, 377] on button "Next" at bounding box center [331, 372] width 26 height 16
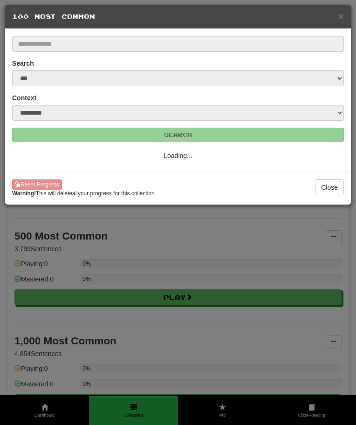
select select "**"
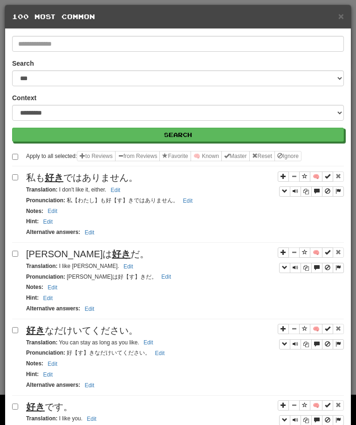
click at [109, 172] on span "私も 好き ではありません。" at bounding box center [82, 177] width 112 height 10
drag, startPoint x: 58, startPoint y: 189, endPoint x: 110, endPoint y: 190, distance: 51.7
click at [110, 190] on small "Translation : I don't like it, either. Edit" at bounding box center [74, 189] width 97 height 7
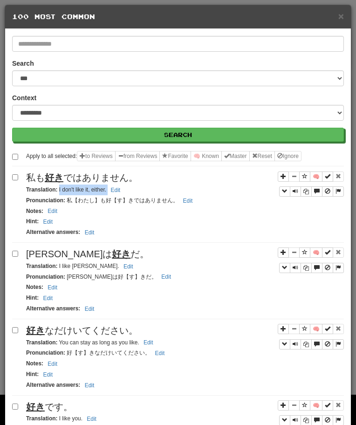
click at [57, 260] on div "[PERSON_NAME]は 好き だ。" at bounding box center [185, 254] width 318 height 14
click at [54, 253] on span "[PERSON_NAME]は 好き だ。" at bounding box center [87, 254] width 123 height 10
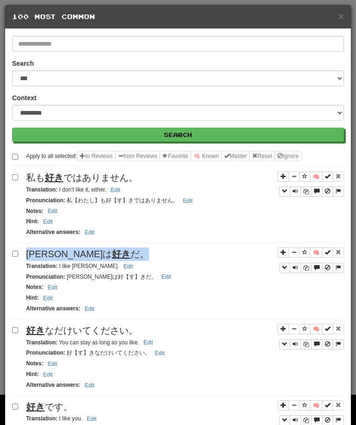
click at [54, 253] on span "[PERSON_NAME]は 好き だ。" at bounding box center [87, 254] width 123 height 10
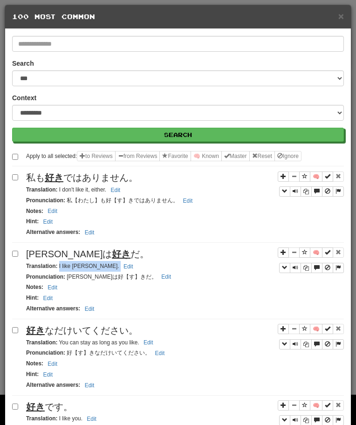
drag, startPoint x: 58, startPoint y: 266, endPoint x: 102, endPoint y: 266, distance: 43.3
click at [102, 266] on div "Translation : I like [PERSON_NAME]. Edit" at bounding box center [185, 266] width 318 height 11
click at [87, 327] on span "好き なだけいてください。" at bounding box center [82, 330] width 112 height 10
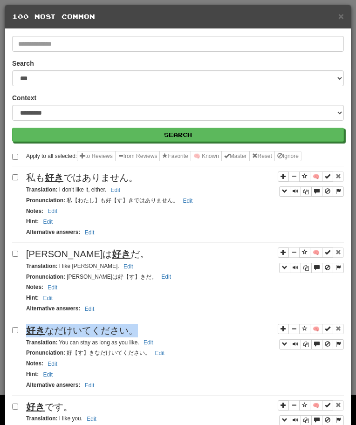
click at [87, 327] on span "好き なだけいてください。" at bounding box center [82, 330] width 112 height 10
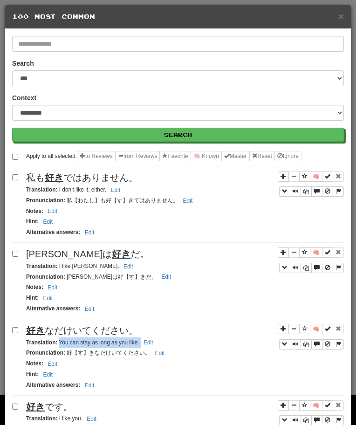
drag, startPoint x: 59, startPoint y: 343, endPoint x: 162, endPoint y: 346, distance: 103.5
click at [162, 346] on div "Translation : You can stay as long as you like. Edit" at bounding box center [185, 342] width 318 height 11
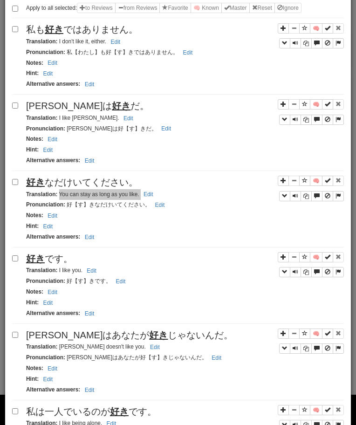
scroll to position [149, 0]
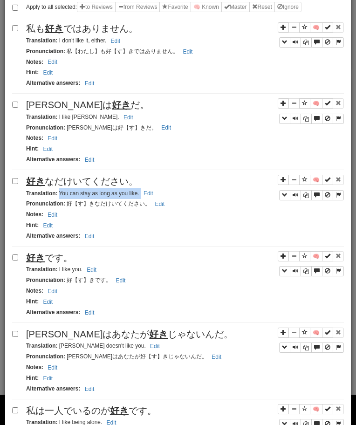
click at [66, 257] on span "好き です。" at bounding box center [49, 258] width 47 height 10
drag, startPoint x: 58, startPoint y: 270, endPoint x: 110, endPoint y: 275, distance: 52.0
click at [109, 275] on div "Translation : I like you. Edit" at bounding box center [185, 269] width 318 height 11
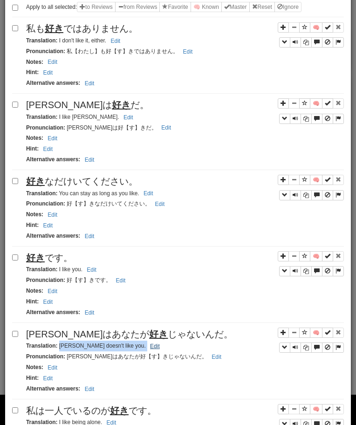
drag, startPoint x: 58, startPoint y: 348, endPoint x: 114, endPoint y: 350, distance: 56.0
click at [114, 349] on small "Translation : [PERSON_NAME] doesn't like you. Edit" at bounding box center [94, 346] width 137 height 7
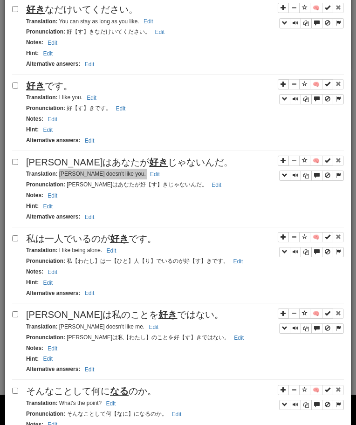
scroll to position [346, 0]
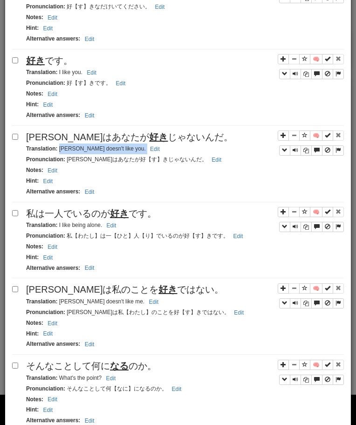
click at [100, 215] on span "私は一人でいるのが 好き です。" at bounding box center [91, 213] width 131 height 10
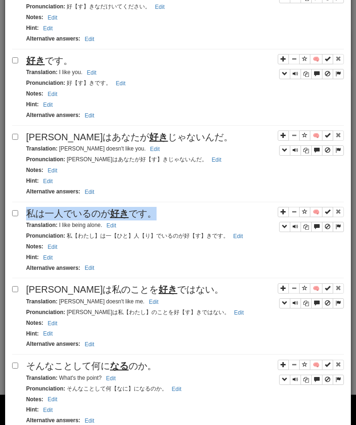
click at [100, 215] on span "私は一人でいるのが 好き です。" at bounding box center [91, 213] width 131 height 10
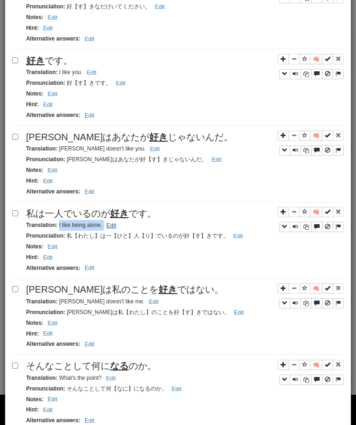
drag, startPoint x: 58, startPoint y: 227, endPoint x: 107, endPoint y: 229, distance: 49.4
click at [107, 228] on small "Translation : I like being alone. Edit" at bounding box center [72, 225] width 93 height 7
click at [43, 287] on span "[PERSON_NAME]は私のことを 好き ではない。" at bounding box center [125, 289] width 198 height 10
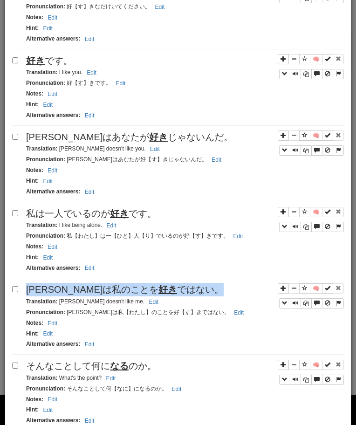
click at [43, 287] on span "[PERSON_NAME]は私のことを 好き ではない。" at bounding box center [125, 289] width 198 height 10
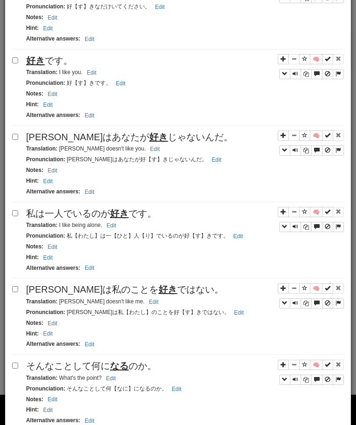
click at [60, 302] on small "Translation : [PERSON_NAME] doesn't like me. Edit" at bounding box center [93, 301] width 135 height 7
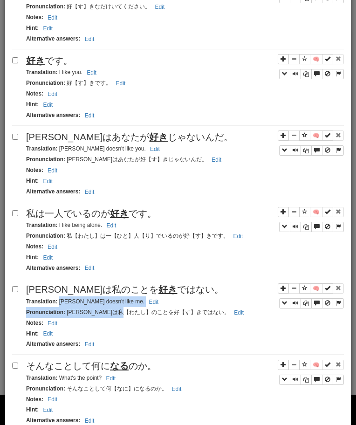
drag, startPoint x: 59, startPoint y: 302, endPoint x: 151, endPoint y: 310, distance: 92.2
click at [150, 310] on div "🧠 [PERSON_NAME]は私のことを 好き ではない。 Translation : [PERSON_NAME] doesn't like me. Edi…" at bounding box center [178, 319] width 332 height 72
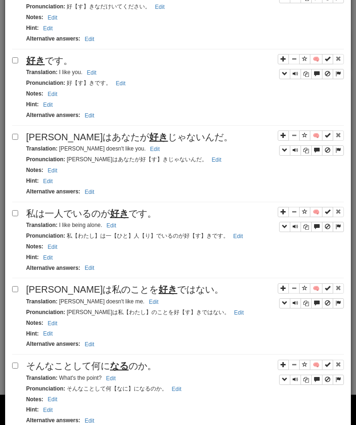
click at [56, 302] on strong "Translation :" at bounding box center [41, 301] width 31 height 7
drag, startPoint x: 59, startPoint y: 302, endPoint x: 136, endPoint y: 301, distance: 76.9
click at [136, 301] on div "Translation : [PERSON_NAME] doesn't like me. Edit" at bounding box center [185, 301] width 318 height 11
click at [114, 362] on u "なる" at bounding box center [119, 366] width 19 height 10
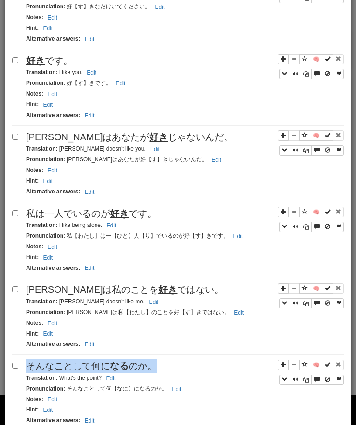
click at [114, 362] on u "なる" at bounding box center [119, 366] width 19 height 10
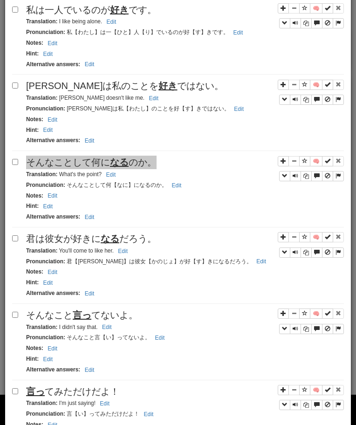
scroll to position [581, 0]
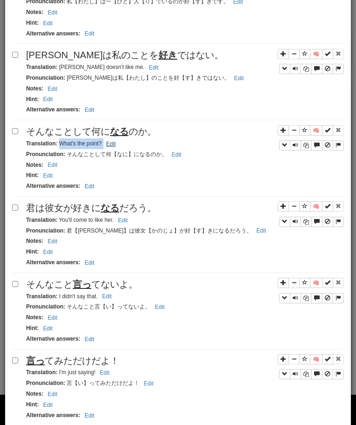
drag, startPoint x: 60, startPoint y: 144, endPoint x: 113, endPoint y: 145, distance: 53.6
click at [113, 145] on small "Translation : What's the point? Edit" at bounding box center [72, 143] width 92 height 7
click at [96, 202] on div "Apply to all selected: to Reviews from Reviews Favorite 🧠 Known Master Reset Ig…" at bounding box center [178, 356] width 332 height 1573
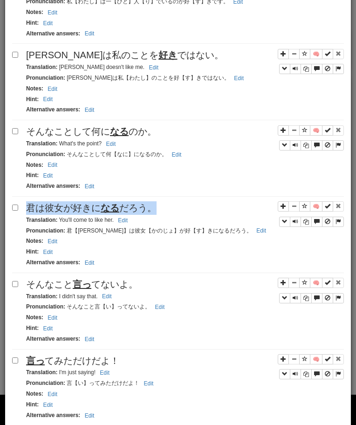
click at [96, 202] on div "Apply to all selected: to Reviews from Reviews Favorite 🧠 Known Master Reset Ig…" at bounding box center [178, 356] width 332 height 1573
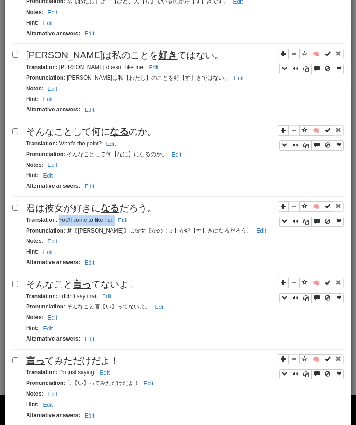
drag, startPoint x: 59, startPoint y: 221, endPoint x: 144, endPoint y: 221, distance: 85.8
click at [144, 221] on div "Translation : You'll come to like her. Edit" at bounding box center [185, 220] width 318 height 11
click at [79, 281] on u "言っ" at bounding box center [82, 284] width 19 height 10
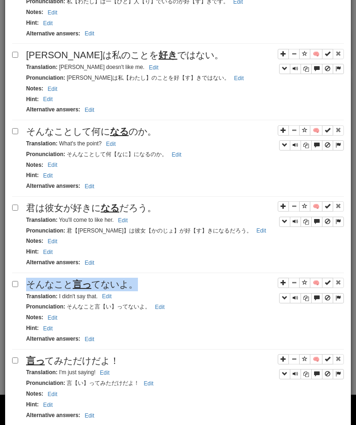
click at [79, 281] on u "言っ" at bounding box center [82, 284] width 19 height 10
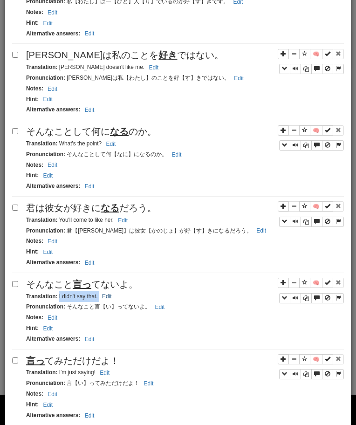
drag, startPoint x: 59, startPoint y: 298, endPoint x: 104, endPoint y: 297, distance: 45.7
click at [104, 296] on small "Translation : I didn't say that. Edit" at bounding box center [70, 296] width 89 height 7
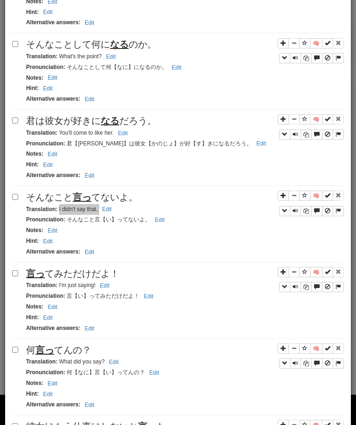
scroll to position [758, 0]
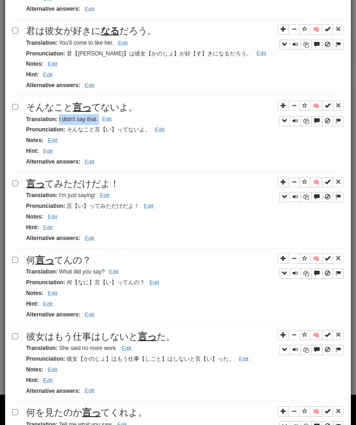
click at [79, 181] on span "言っ てみただけだよ！" at bounding box center [72, 184] width 93 height 10
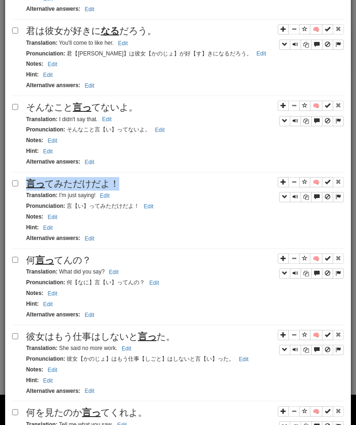
click at [79, 181] on span "言っ てみただけだよ！" at bounding box center [72, 184] width 93 height 10
drag, startPoint x: 58, startPoint y: 196, endPoint x: 106, endPoint y: 195, distance: 48.0
click at [106, 195] on small "Translation : I'm just saying! Edit" at bounding box center [69, 195] width 86 height 7
click at [35, 261] on u "言っ" at bounding box center [44, 260] width 19 height 10
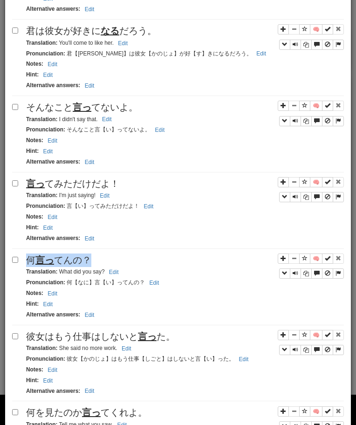
click at [35, 261] on u "言っ" at bounding box center [44, 260] width 19 height 10
drag, startPoint x: 61, startPoint y: 274, endPoint x: 114, endPoint y: 275, distance: 53.6
click at [114, 275] on small "Translation : What did you say? Edit" at bounding box center [74, 271] width 96 height 7
click at [65, 338] on span "彼女はもう仕事はしないと 言っ た。" at bounding box center [100, 336] width 149 height 10
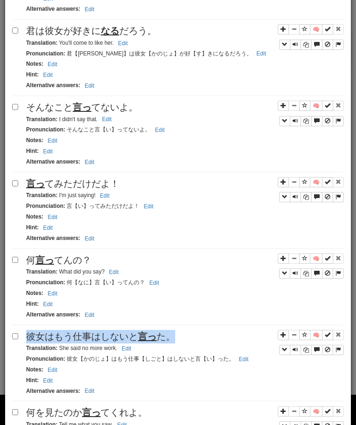
click at [65, 338] on span "彼女はもう仕事はしないと 言っ た。" at bounding box center [100, 336] width 149 height 10
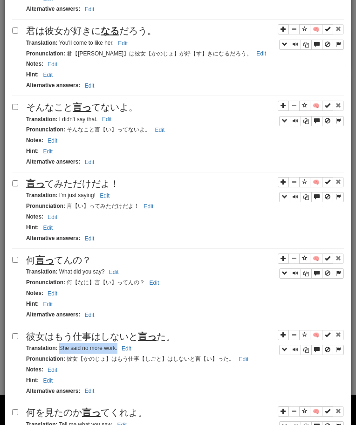
drag, startPoint x: 59, startPoint y: 349, endPoint x: 117, endPoint y: 355, distance: 58.6
click at [117, 354] on div "Translation : She said no more work. Edit" at bounding box center [185, 348] width 318 height 11
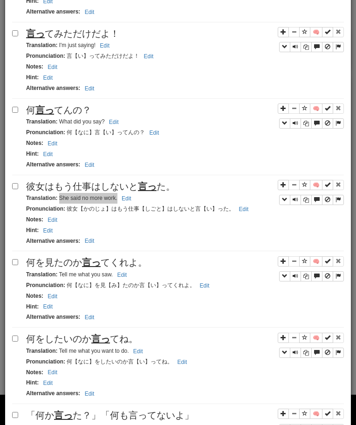
scroll to position [910, 0]
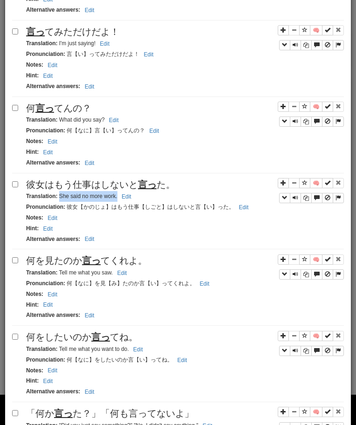
click at [109, 269] on div "Translation : Tell me what you saw. Edit" at bounding box center [185, 273] width 318 height 11
click at [105, 261] on span "何を見たのか 言っ てくれよ。" at bounding box center [86, 260] width 121 height 10
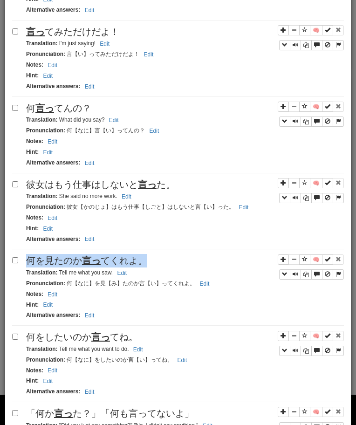
click at [105, 261] on span "何を見たのか 言っ てくれよ。" at bounding box center [86, 260] width 121 height 10
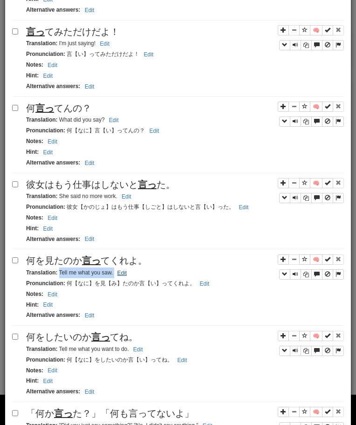
drag, startPoint x: 59, startPoint y: 275, endPoint x: 125, endPoint y: 275, distance: 66.7
click at [125, 275] on small "Translation : Tell me what you saw. Edit" at bounding box center [77, 272] width 103 height 7
click at [70, 341] on span "何をしたいのか 言っ てね。" at bounding box center [82, 337] width 112 height 10
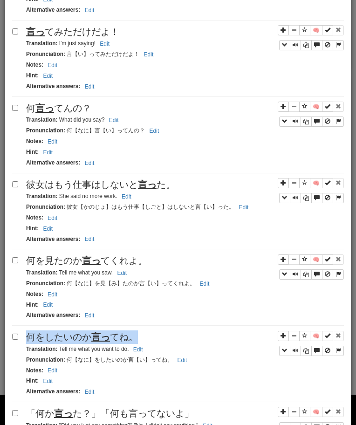
click at [70, 341] on span "何をしたいのか 言っ てね。" at bounding box center [82, 337] width 112 height 10
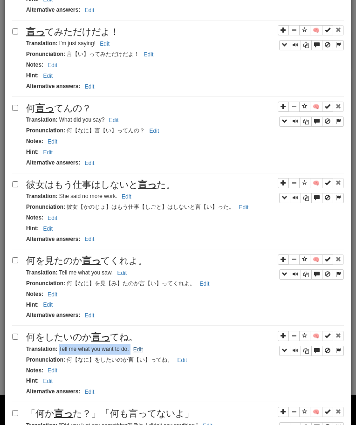
drag, startPoint x: 59, startPoint y: 351, endPoint x: 139, endPoint y: 351, distance: 79.7
click at [139, 351] on small "Translation : Tell me what you want to do. Edit" at bounding box center [86, 349] width 120 height 7
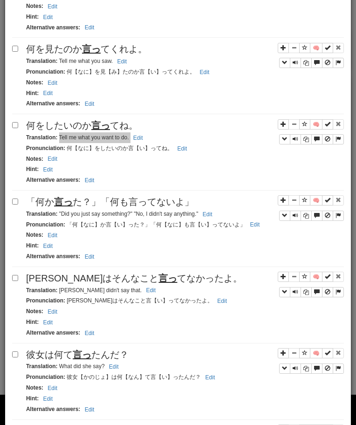
scroll to position [1128, 0]
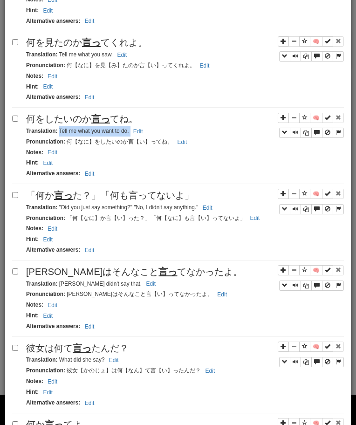
click at [72, 198] on u "言っ" at bounding box center [63, 195] width 19 height 10
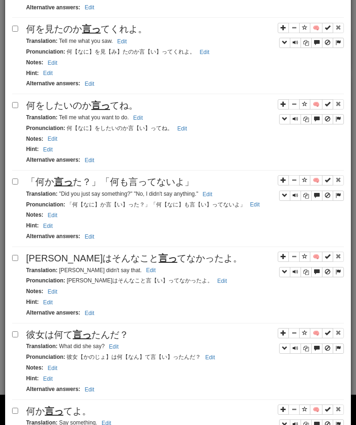
scroll to position [1172, 0]
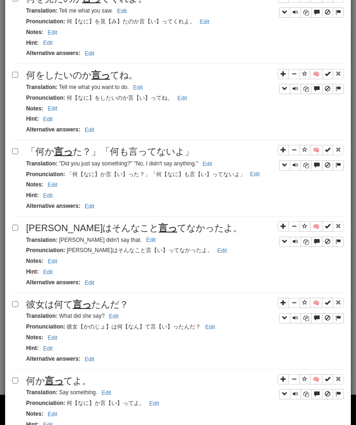
click at [90, 156] on span "「何か 言っ た？」「何も言ってないよ」" at bounding box center [110, 151] width 168 height 10
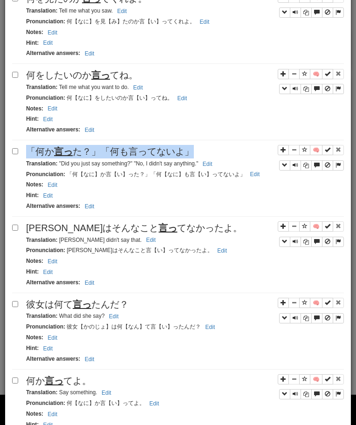
click at [90, 156] on span "「何か 言っ た？」「何も言ってないよ」" at bounding box center [110, 151] width 168 height 10
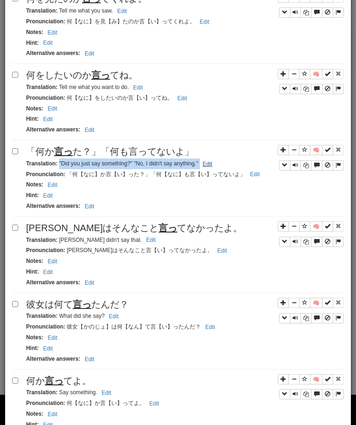
drag, startPoint x: 59, startPoint y: 165, endPoint x: 216, endPoint y: 161, distance: 156.7
click at [215, 161] on small "Translation : "Did you just say something?" "No, I didn't say anything." Edit" at bounding box center [120, 163] width 189 height 7
click at [65, 225] on span "[PERSON_NAME]はそんなこと 言っ てなかったよ。" at bounding box center [134, 228] width 216 height 10
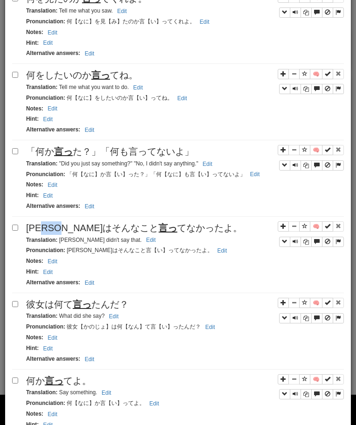
click at [65, 225] on span "[PERSON_NAME]はそんなこと 言っ てなかったよ。" at bounding box center [134, 228] width 216 height 10
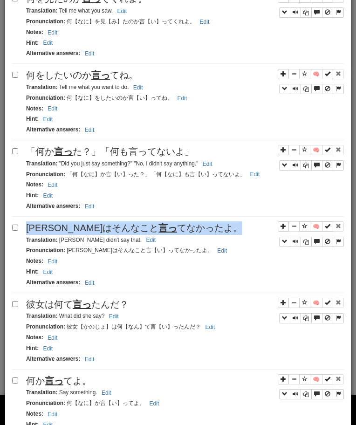
click at [65, 225] on span "[PERSON_NAME]はそんなこと 言っ てなかったよ。" at bounding box center [134, 228] width 216 height 10
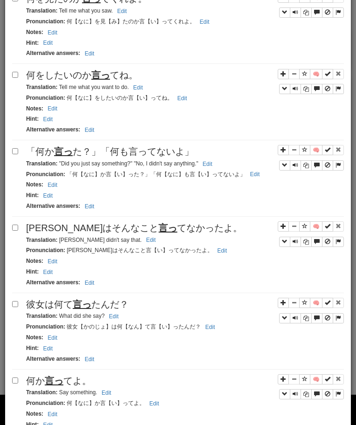
drag, startPoint x: 60, startPoint y: 241, endPoint x: 133, endPoint y: 238, distance: 73.2
click at [132, 238] on div "Translation : [PERSON_NAME] didn't say that. Edit" at bounding box center [185, 240] width 318 height 11
drag, startPoint x: 59, startPoint y: 244, endPoint x: 135, endPoint y: 244, distance: 76.0
click at [135, 244] on div "Translation : [PERSON_NAME] didn't say that. Edit" at bounding box center [185, 240] width 318 height 11
click at [37, 313] on div "Translation : What did she say? Edit" at bounding box center [185, 316] width 318 height 11
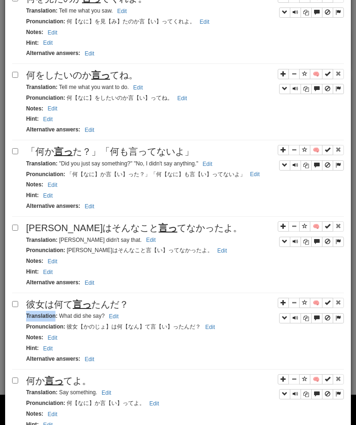
click at [37, 313] on div "Translation : What did she say? Edit" at bounding box center [185, 316] width 318 height 11
click at [49, 309] on span "彼女は何て 言っ たんだ？" at bounding box center [77, 304] width 103 height 10
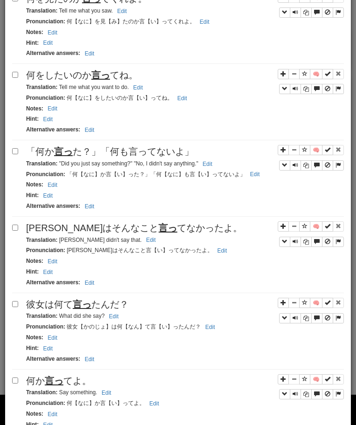
click at [61, 317] on small "Translation : What did she say? Edit" at bounding box center [74, 316] width 96 height 7
drag, startPoint x: 58, startPoint y: 318, endPoint x: 117, endPoint y: 321, distance: 58.8
click at [117, 319] on small "Translation : What did she say? Edit" at bounding box center [74, 316] width 96 height 7
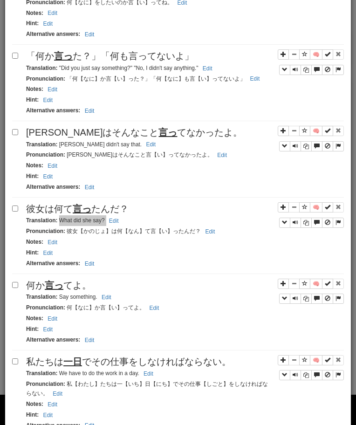
scroll to position [1317, 0]
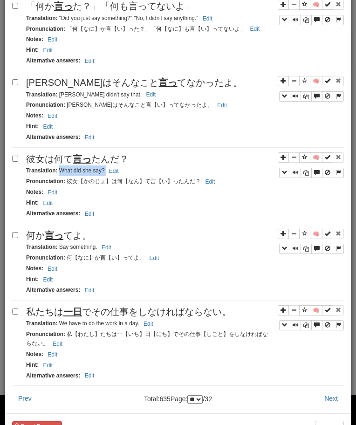
click at [82, 238] on span "何か 言っ てよ。" at bounding box center [58, 235] width 65 height 10
drag, startPoint x: 59, startPoint y: 249, endPoint x: 103, endPoint y: 254, distance: 44.1
click at [103, 250] on small "Translation : Say something. Edit" at bounding box center [70, 247] width 88 height 7
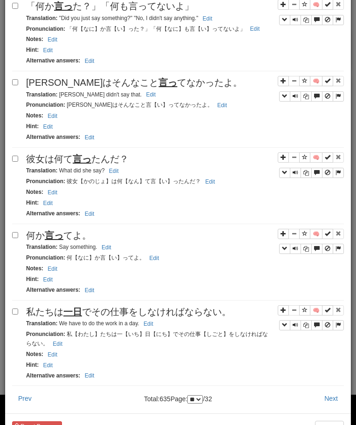
click at [106, 316] on span "私たちは 一日 でその仕事をしなければならない。" at bounding box center [128, 312] width 205 height 10
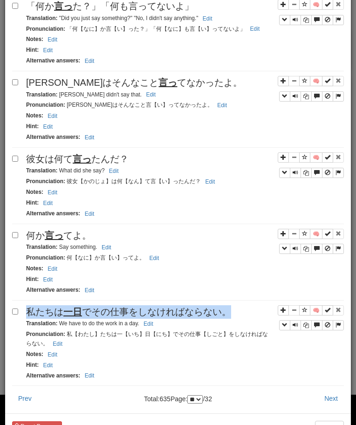
click at [106, 316] on span "私たちは 一日 でその仕事をしなければならない。" at bounding box center [128, 312] width 205 height 10
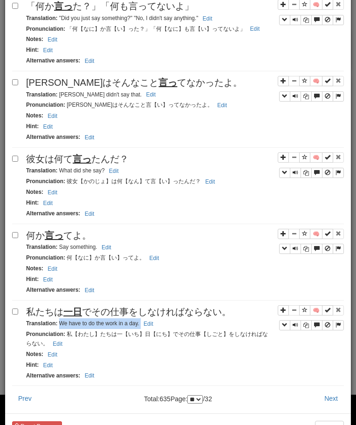
drag, startPoint x: 58, startPoint y: 325, endPoint x: 169, endPoint y: 329, distance: 111.0
click at [169, 329] on div "Translation : We have to do the work in a day. Edit" at bounding box center [185, 323] width 318 height 11
click at [328, 398] on button "Next" at bounding box center [331, 399] width 26 height 16
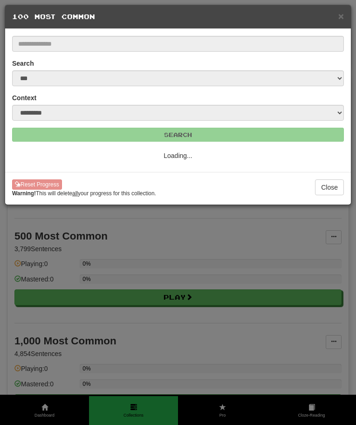
scroll to position [0, 0]
select select "**"
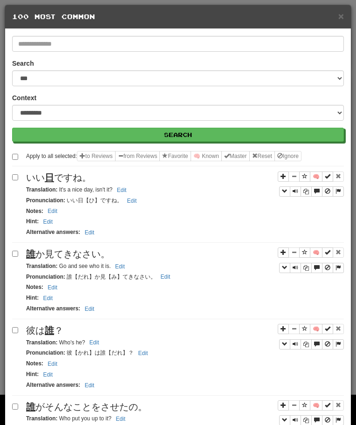
click at [79, 172] on div "いい 日 ですね。" at bounding box center [185, 178] width 318 height 14
click at [57, 189] on small "Translation : It's a nice day, isn't it? Edit" at bounding box center [77, 189] width 103 height 7
drag, startPoint x: 58, startPoint y: 190, endPoint x: 130, endPoint y: 192, distance: 72.3
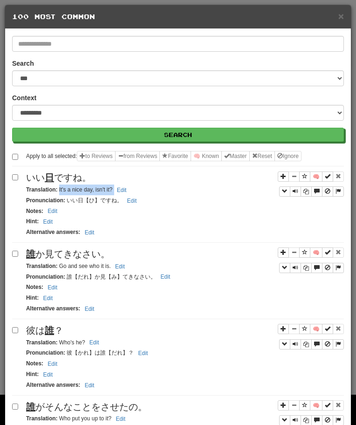
click at [130, 192] on div "Translation : It's a nice day, isn't it? Edit" at bounding box center [185, 190] width 318 height 11
